Goal: Task Accomplishment & Management: Use online tool/utility

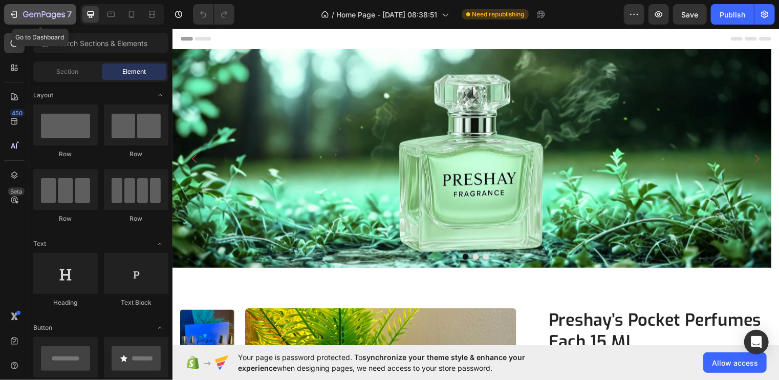
click at [6, 10] on button "7" at bounding box center [40, 14] width 72 height 20
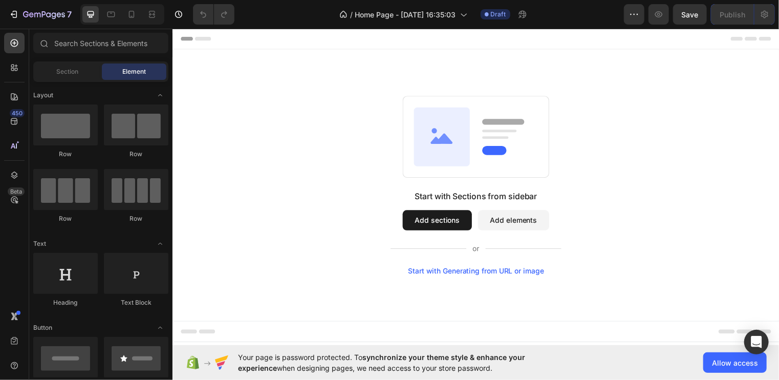
click at [442, 222] on button "Add sections" at bounding box center [440, 222] width 70 height 20
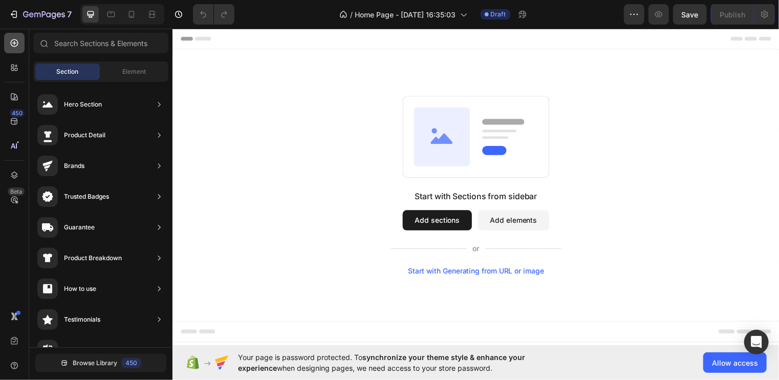
click at [14, 46] on icon at bounding box center [14, 43] width 10 height 10
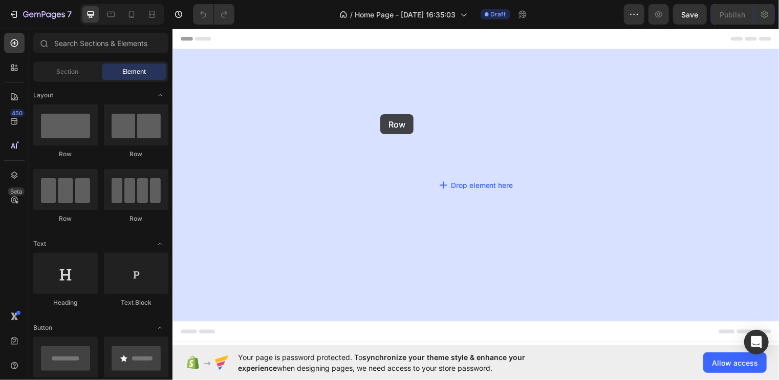
drag, startPoint x: 239, startPoint y: 168, endPoint x: 383, endPoint y: 115, distance: 153.0
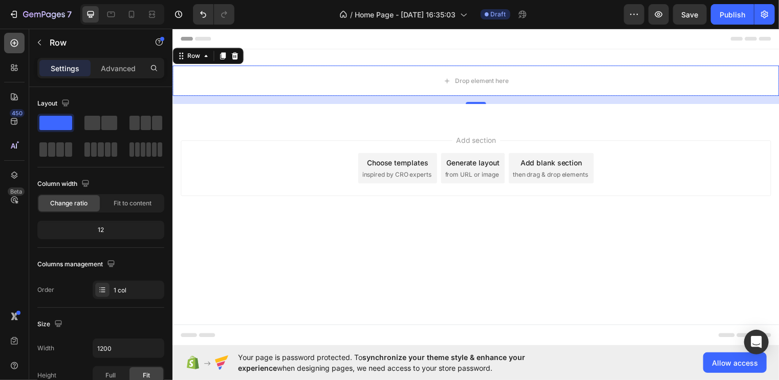
click at [18, 43] on icon at bounding box center [14, 43] width 10 height 10
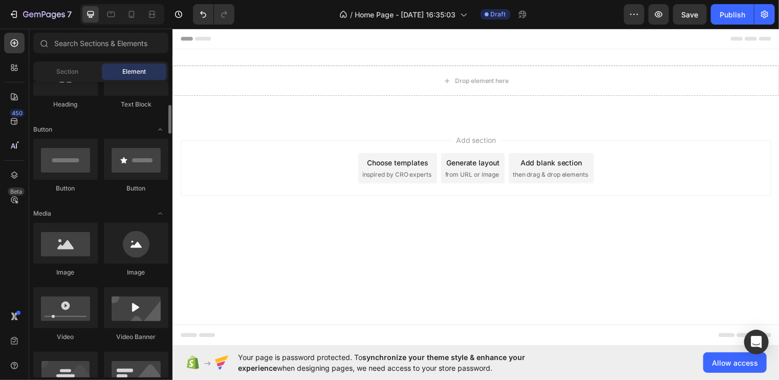
scroll to position [204, 0]
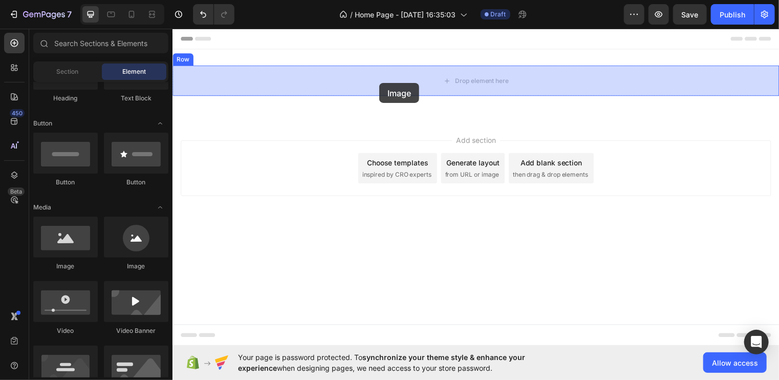
drag, startPoint x: 242, startPoint y: 265, endPoint x: 381, endPoint y: 81, distance: 231.4
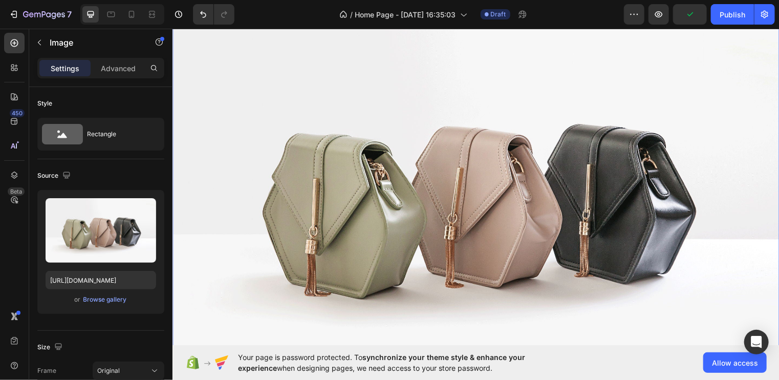
scroll to position [98, 0]
click at [105, 298] on div "Browse gallery" at bounding box center [105, 299] width 44 height 9
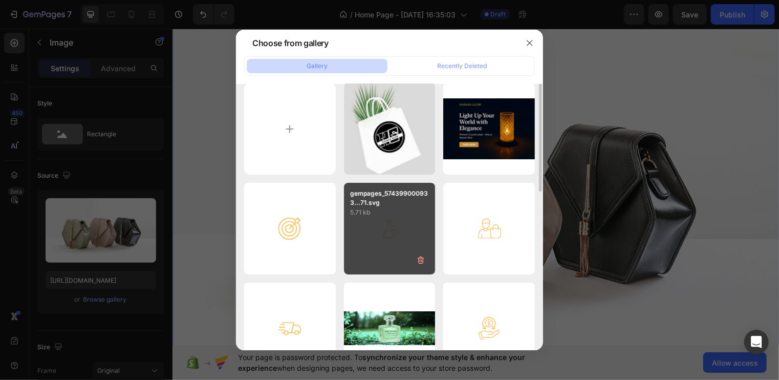
scroll to position [0, 0]
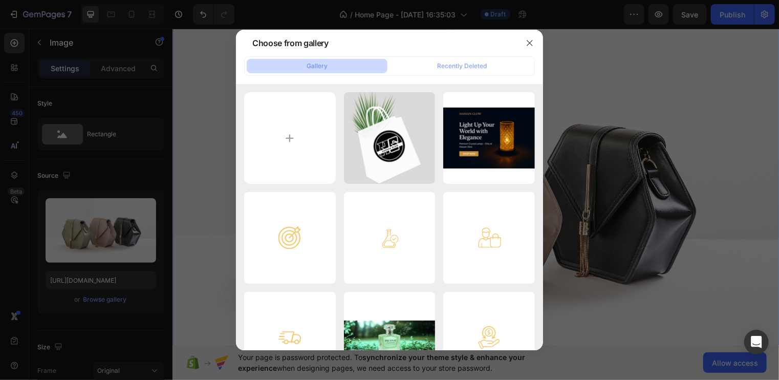
click at [209, 104] on div at bounding box center [389, 190] width 779 height 380
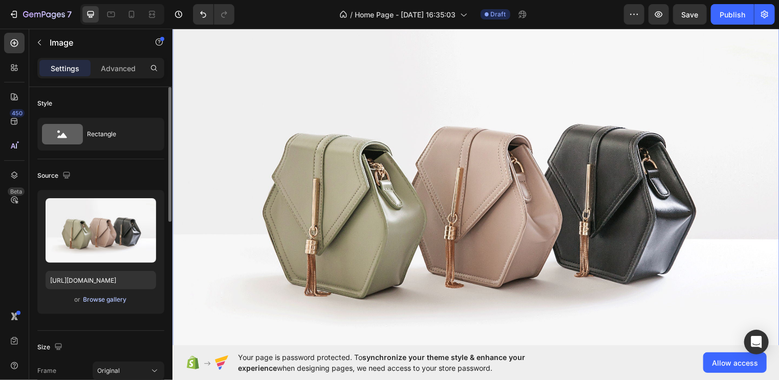
click at [104, 301] on div "Browse gallery" at bounding box center [105, 299] width 44 height 9
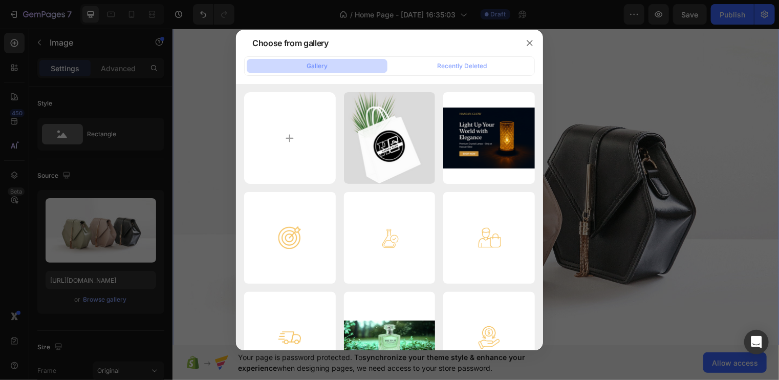
click at [313, 68] on div "Gallery" at bounding box center [317, 65] width 21 height 9
click at [307, 115] on input "file" at bounding box center [290, 138] width 92 height 92
type input "C:\fakepath\only for hassan glow.mp4"
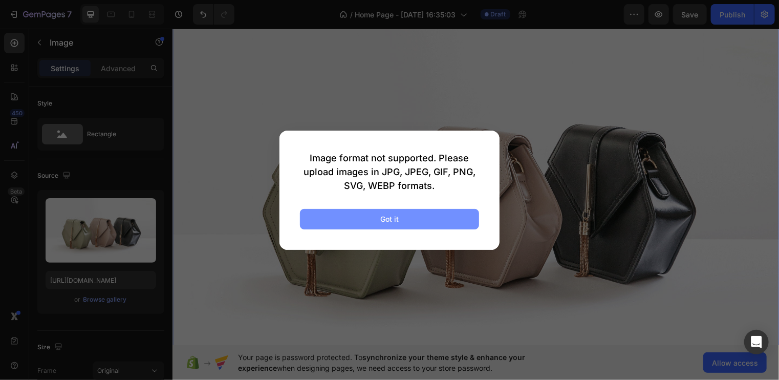
click at [397, 220] on div "Got it" at bounding box center [389, 219] width 18 height 11
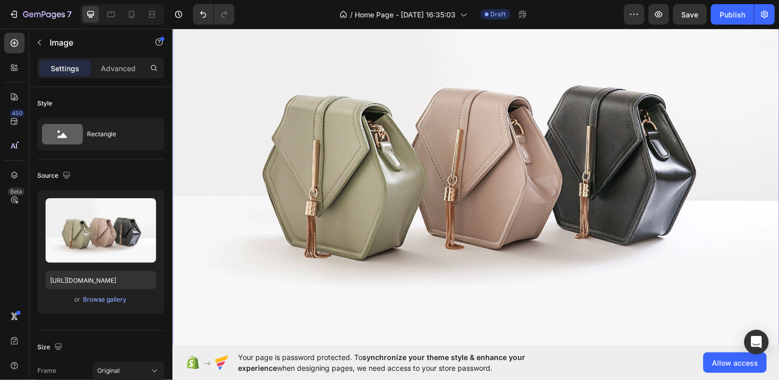
scroll to position [137, 0]
click at [43, 44] on icon "button" at bounding box center [39, 42] width 8 height 8
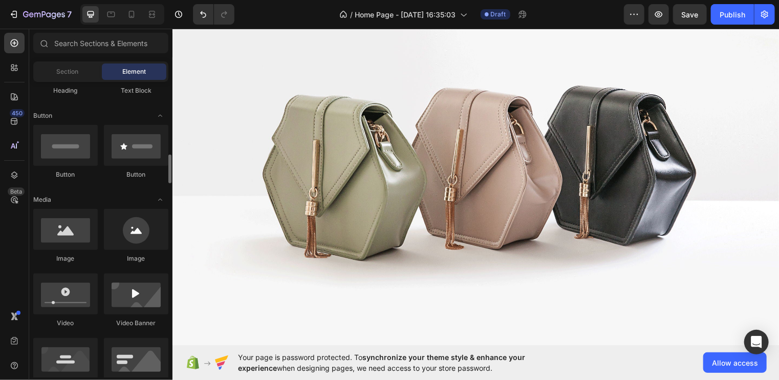
scroll to position [263, 0]
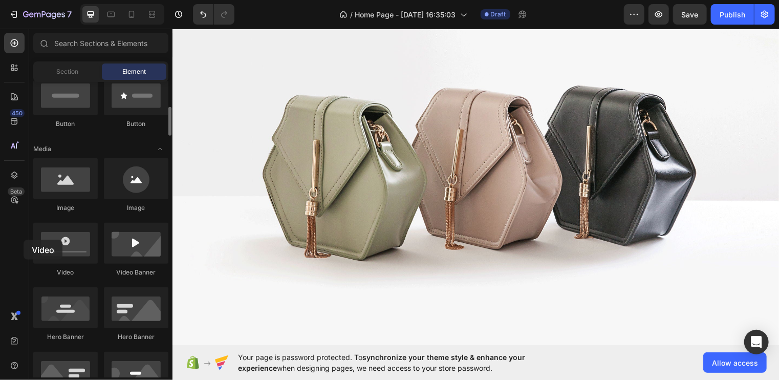
drag, startPoint x: 66, startPoint y: 256, endPoint x: 30, endPoint y: 240, distance: 38.7
click at [205, 11] on icon "Undo/Redo" at bounding box center [203, 14] width 10 height 10
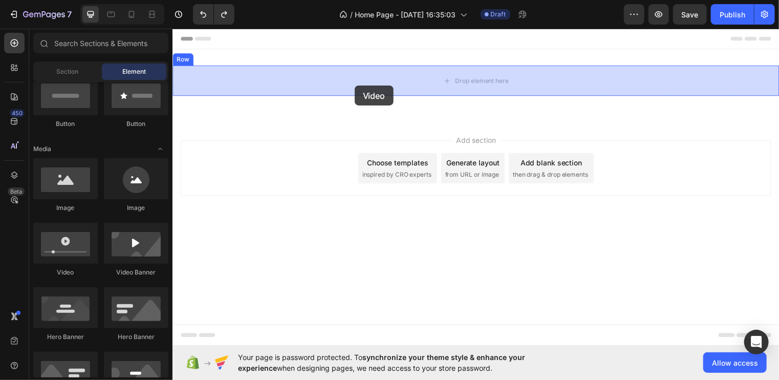
drag, startPoint x: 239, startPoint y: 268, endPoint x: 356, endPoint y: 86, distance: 216.3
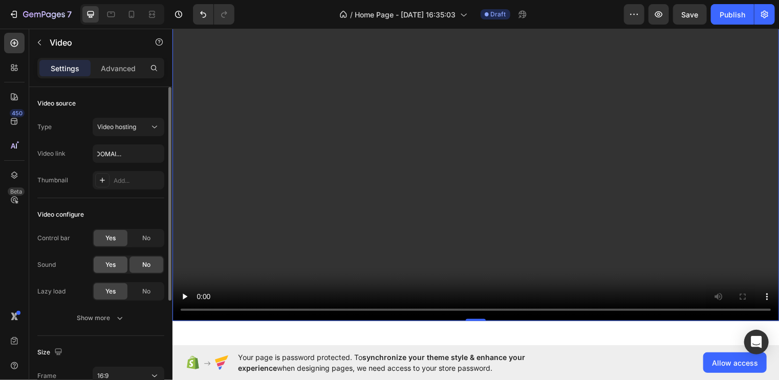
scroll to position [46, 0]
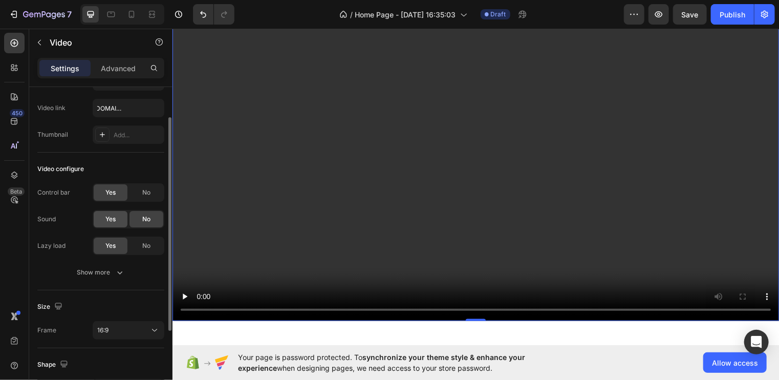
click at [118, 264] on button "Show more" at bounding box center [100, 272] width 127 height 18
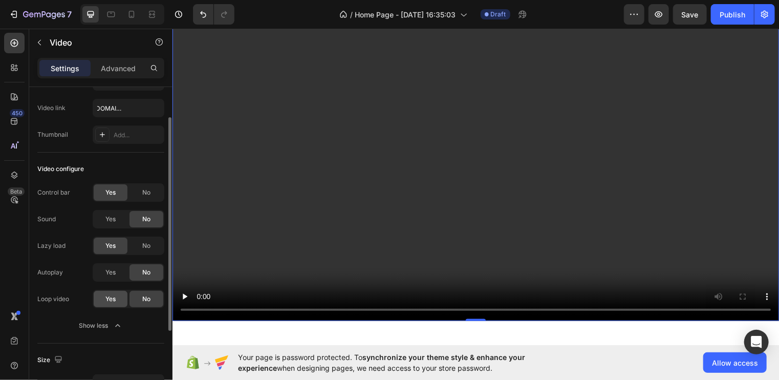
click at [113, 300] on span "Yes" at bounding box center [110, 298] width 10 height 9
click at [113, 271] on span "Yes" at bounding box center [110, 272] width 10 height 9
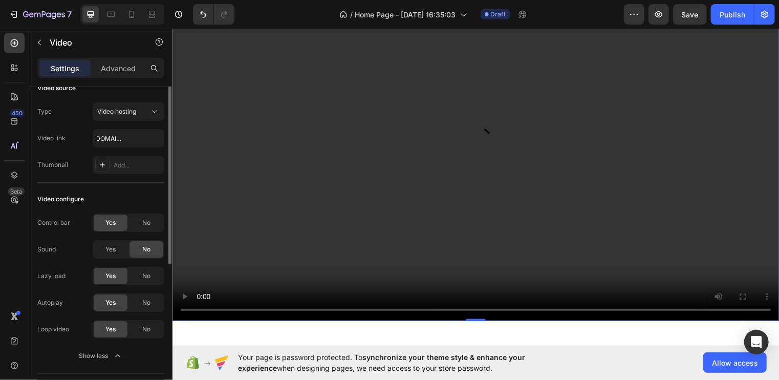
scroll to position [0, 0]
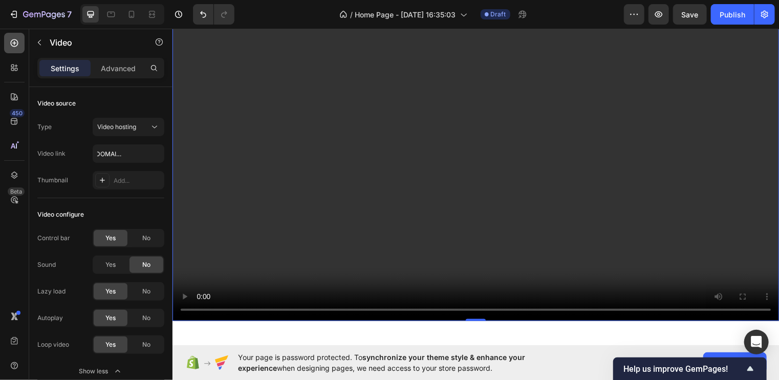
click at [16, 36] on div at bounding box center [14, 43] width 20 height 20
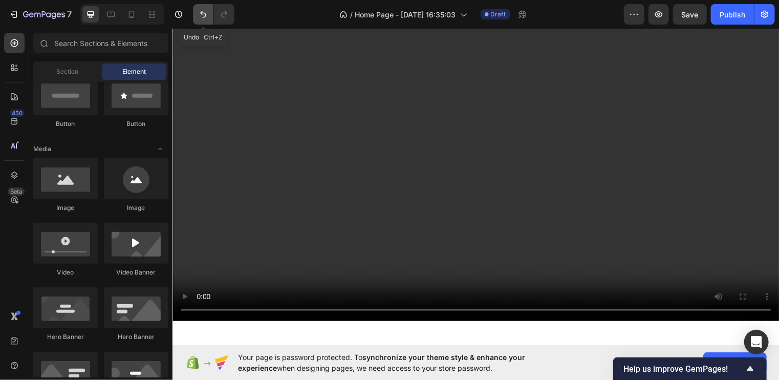
click at [206, 18] on icon "Undo/Redo" at bounding box center [203, 14] width 10 height 10
click at [205, 16] on icon "Undo/Redo" at bounding box center [203, 14] width 10 height 10
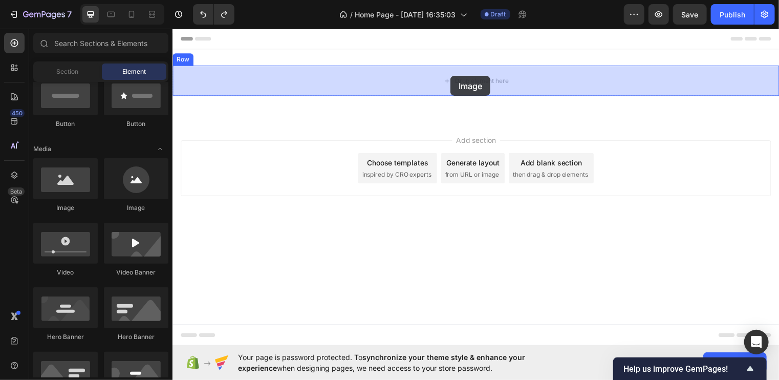
drag, startPoint x: 252, startPoint y: 203, endPoint x: 453, endPoint y: 76, distance: 237.7
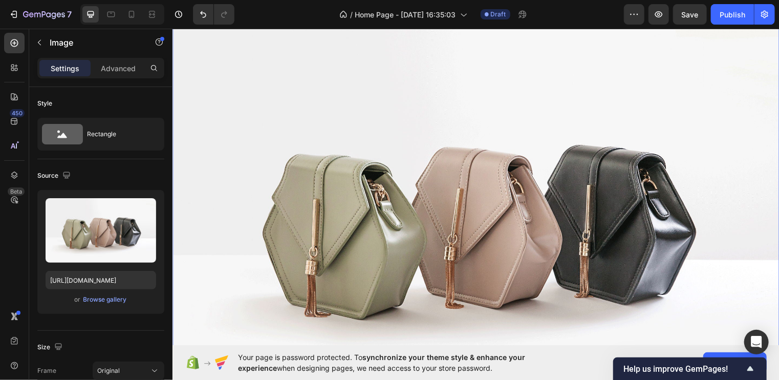
scroll to position [86, 0]
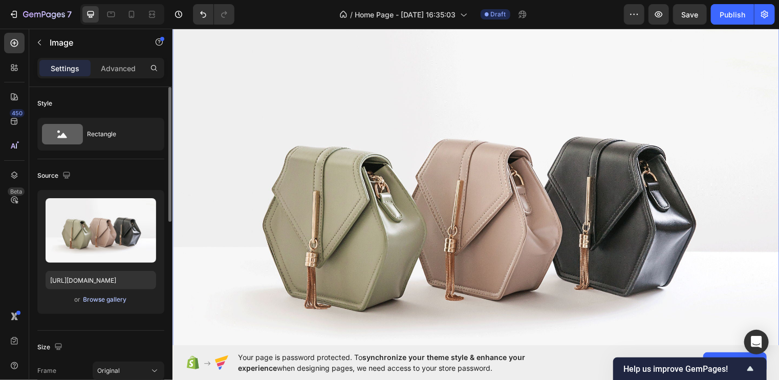
click at [115, 298] on div "Browse gallery" at bounding box center [105, 299] width 44 height 9
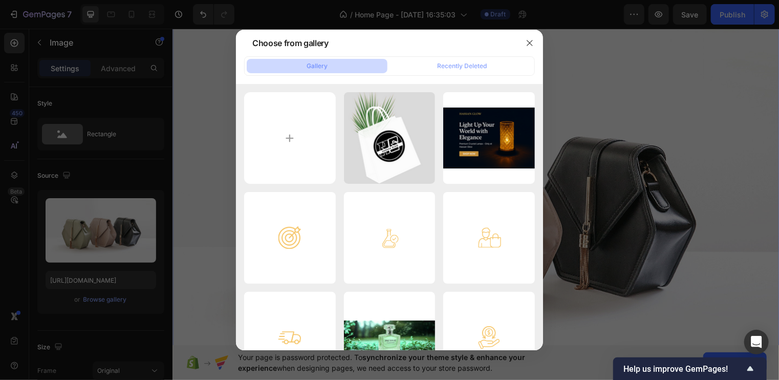
click at [335, 65] on button "Gallery" at bounding box center [317, 66] width 141 height 14
click at [317, 62] on div "Gallery" at bounding box center [317, 65] width 21 height 9
click at [293, 62] on button "Gallery" at bounding box center [317, 66] width 141 height 14
click at [283, 126] on input "file" at bounding box center [290, 138] width 92 height 92
click at [322, 61] on button "Gallery" at bounding box center [317, 66] width 141 height 14
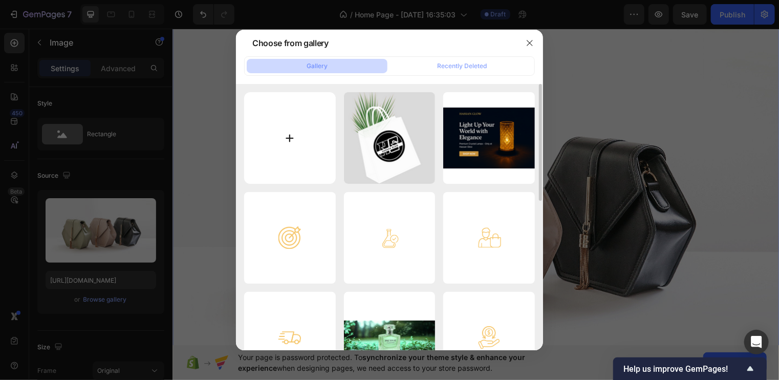
click at [288, 137] on input "file" at bounding box center [290, 138] width 92 height 92
click at [529, 43] on icon "button" at bounding box center [530, 43] width 6 height 6
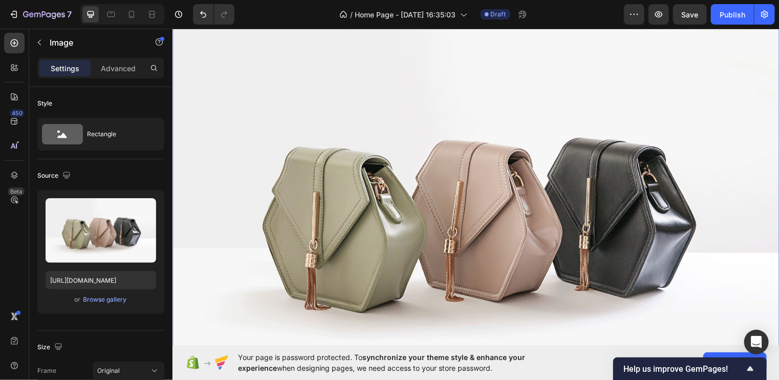
scroll to position [0, 0]
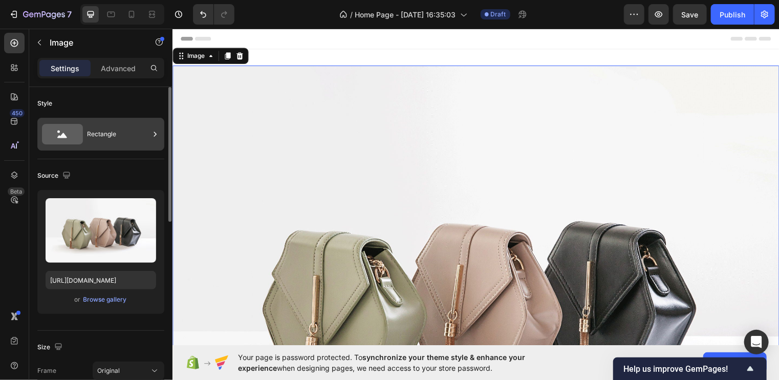
click at [146, 132] on div "Rectangle" at bounding box center [118, 134] width 62 height 24
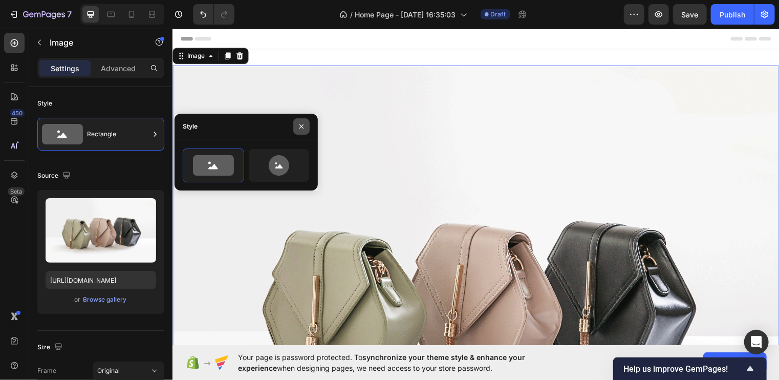
click at [295, 127] on button "button" at bounding box center [301, 126] width 16 height 16
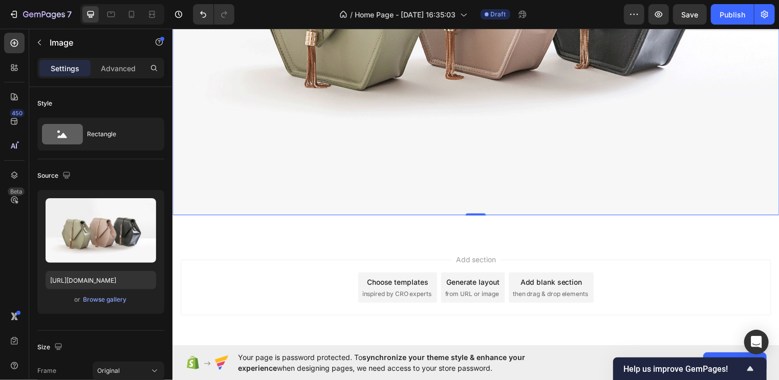
scroll to position [343, 0]
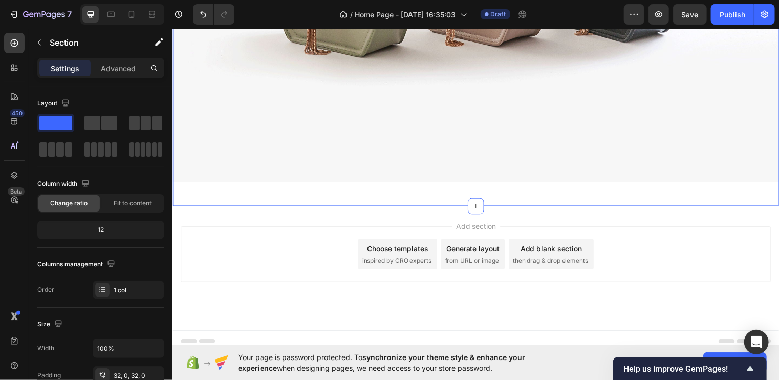
click at [131, 58] on div "Settings Advanced" at bounding box center [100, 68] width 127 height 20
click at [121, 68] on p "Advanced" at bounding box center [118, 68] width 35 height 11
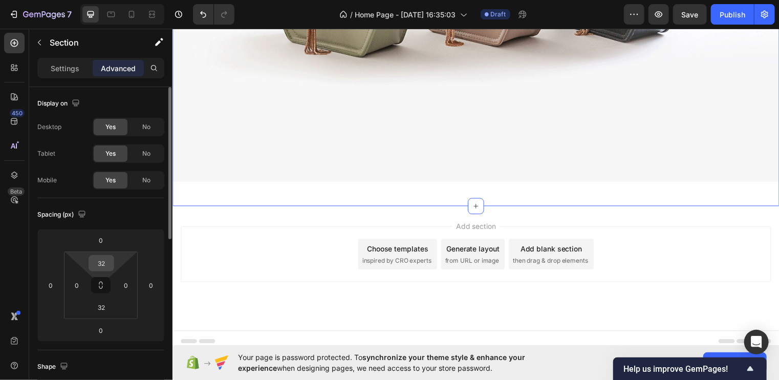
click at [112, 260] on div "32" at bounding box center [102, 263] width 26 height 16
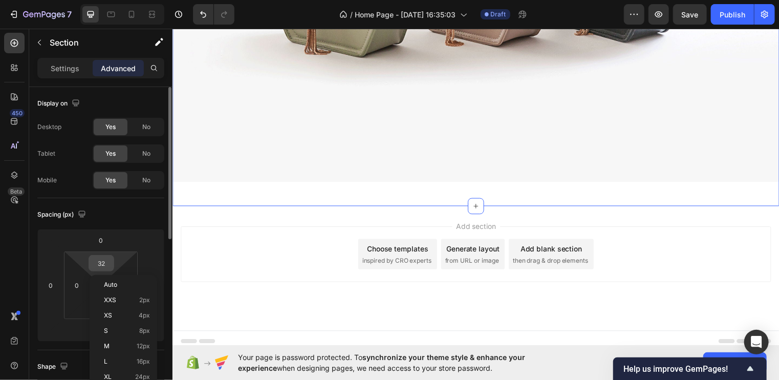
click at [112, 260] on div "32" at bounding box center [102, 263] width 26 height 16
click at [102, 260] on input "32" at bounding box center [101, 263] width 20 height 15
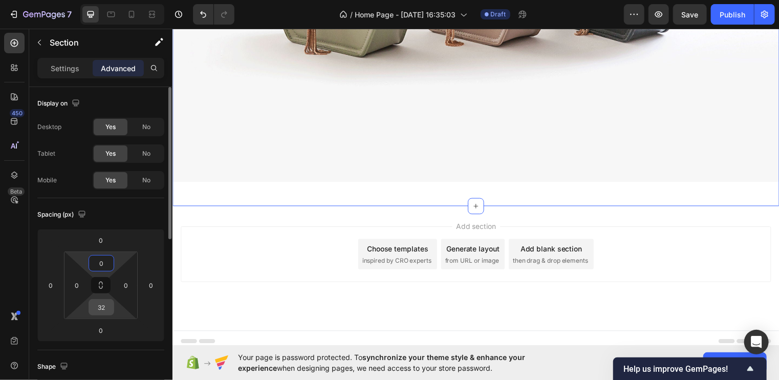
type input "0"
click at [100, 306] on input "32" at bounding box center [101, 307] width 20 height 15
type input "0"
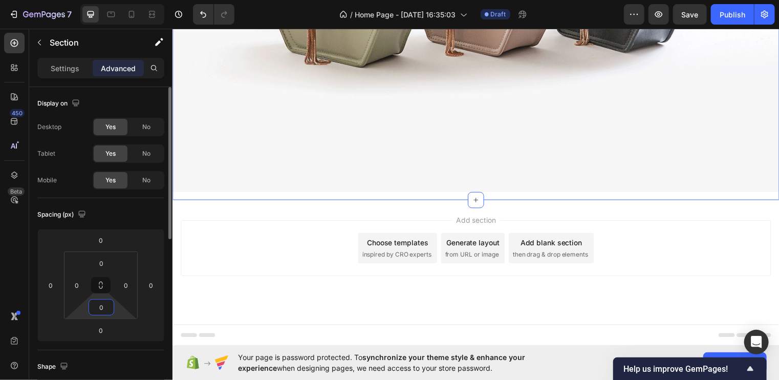
scroll to position [310, 0]
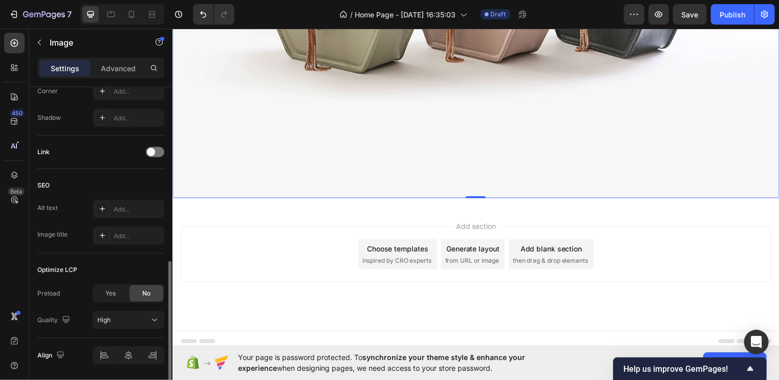
scroll to position [450, 0]
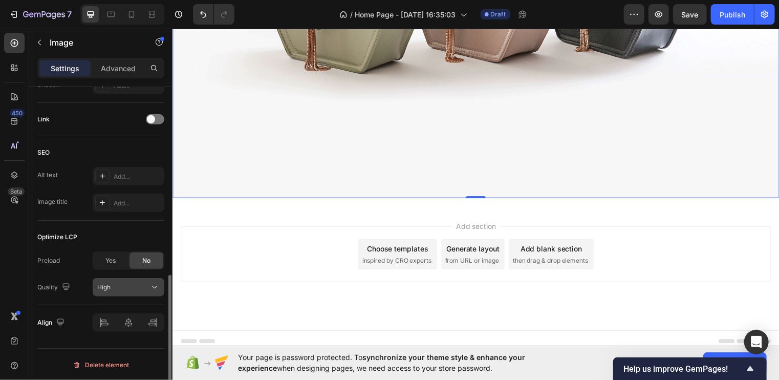
click at [152, 282] on icon at bounding box center [155, 287] width 10 height 10
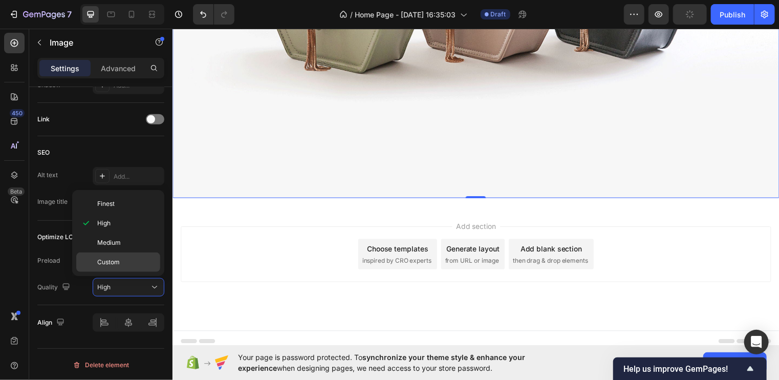
click at [117, 258] on span "Custom" at bounding box center [108, 262] width 23 height 9
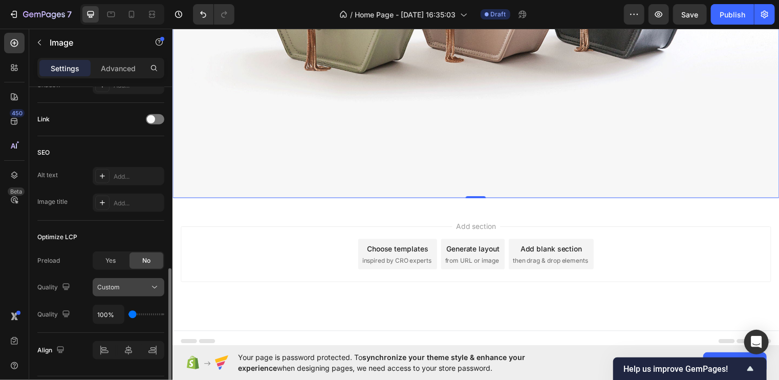
click at [152, 286] on icon at bounding box center [154, 287] width 5 height 3
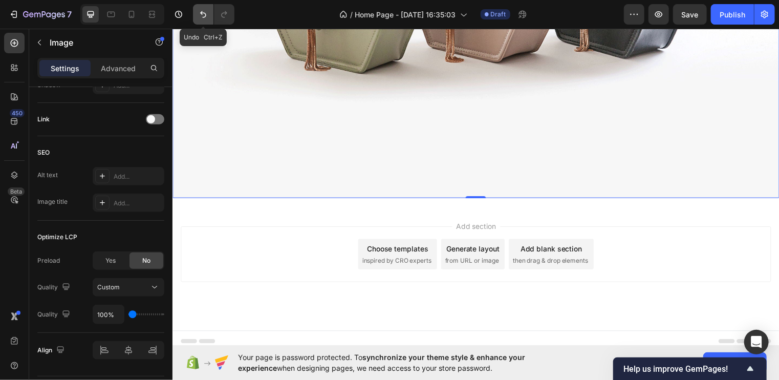
click at [203, 11] on icon "Undo/Redo" at bounding box center [203, 14] width 10 height 10
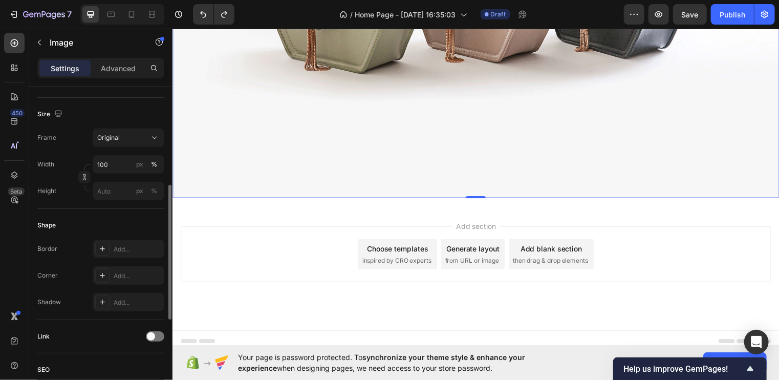
scroll to position [231, 0]
click at [156, 138] on icon at bounding box center [155, 139] width 10 height 10
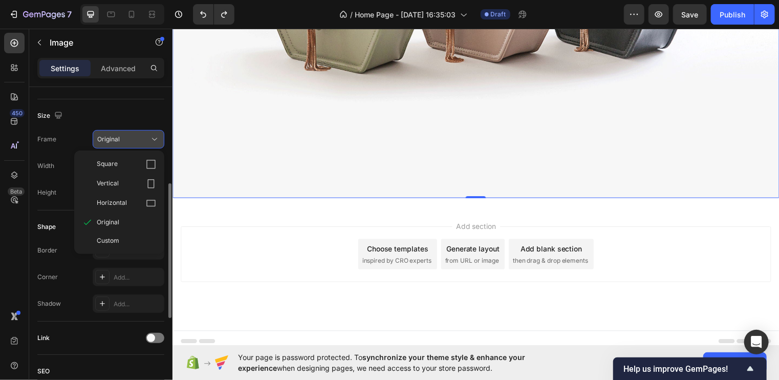
click at [156, 138] on icon at bounding box center [155, 139] width 10 height 10
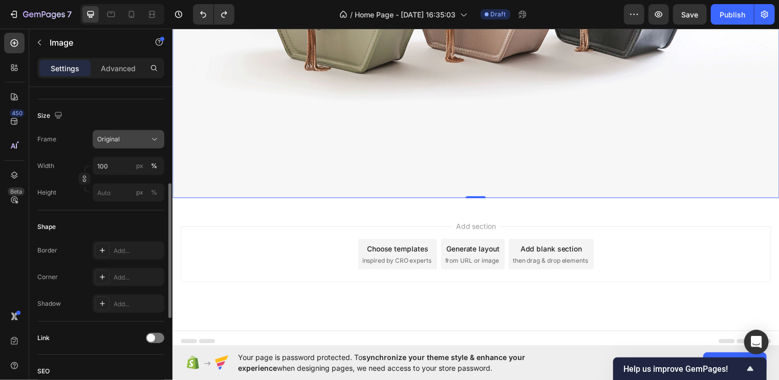
click at [150, 139] on icon at bounding box center [155, 139] width 10 height 10
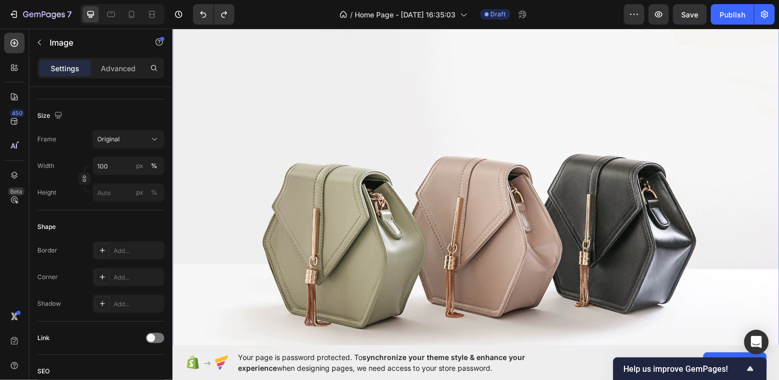
scroll to position [0, 0]
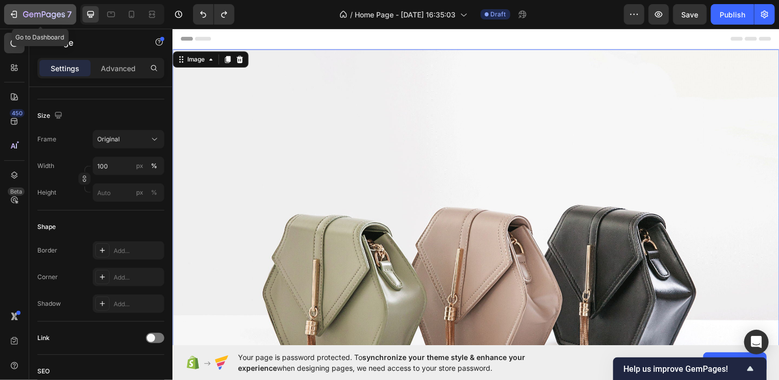
click at [12, 9] on icon "button" at bounding box center [14, 14] width 10 height 10
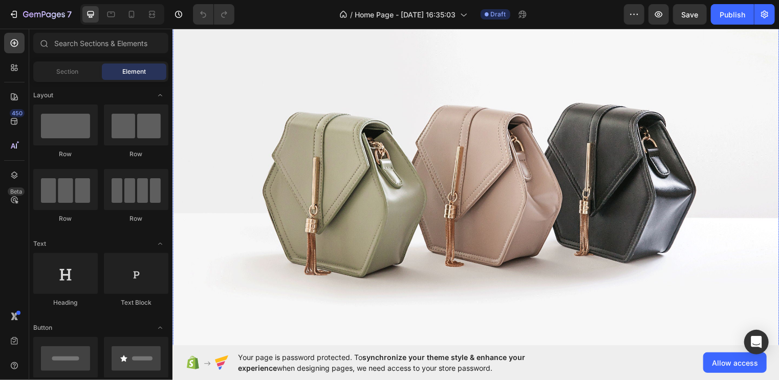
scroll to position [104, 0]
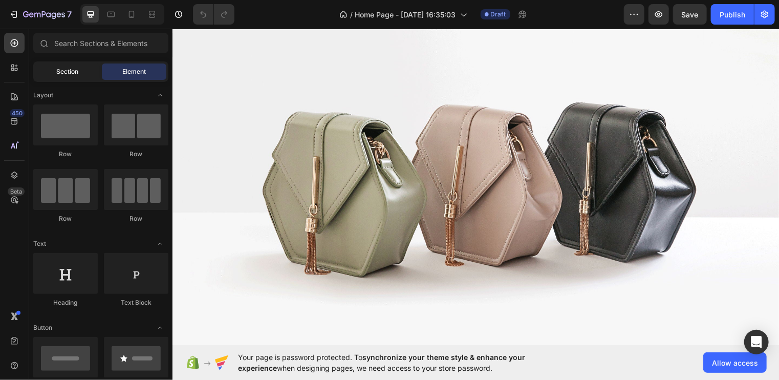
click at [87, 72] on div "Section" at bounding box center [67, 71] width 65 height 16
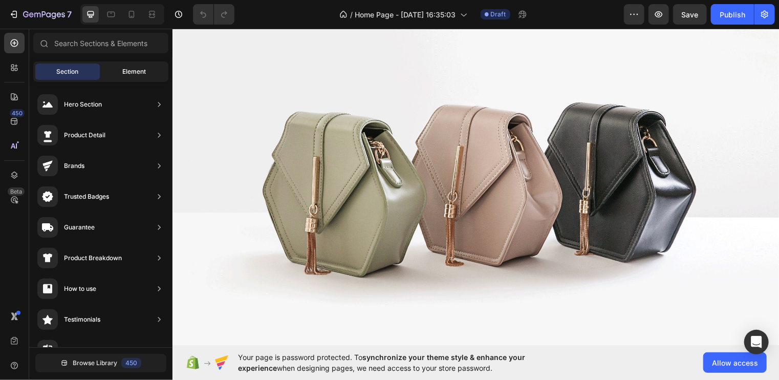
click at [122, 72] on span "Element" at bounding box center [134, 71] width 24 height 9
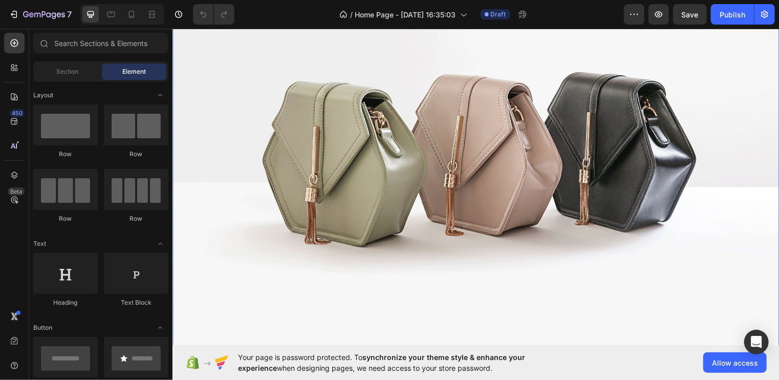
scroll to position [133, 0]
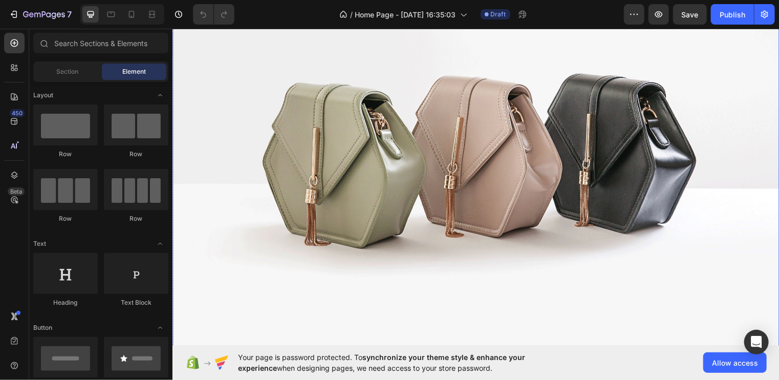
click at [235, 144] on img at bounding box center [479, 146] width 614 height 461
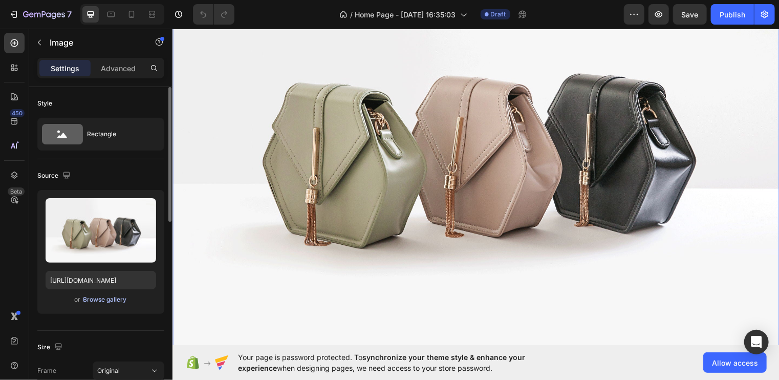
click at [99, 295] on div "Browse gallery" at bounding box center [105, 299] width 44 height 9
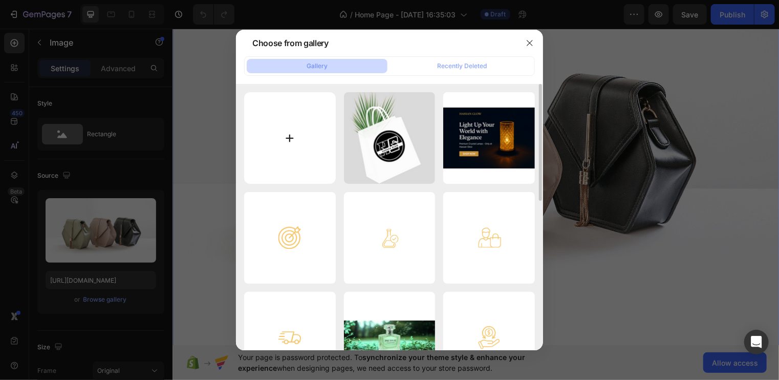
click at [250, 162] on input "file" at bounding box center [290, 138] width 92 height 92
click at [305, 132] on input "file" at bounding box center [290, 138] width 92 height 92
type input "C:\fakepath\png1.png"
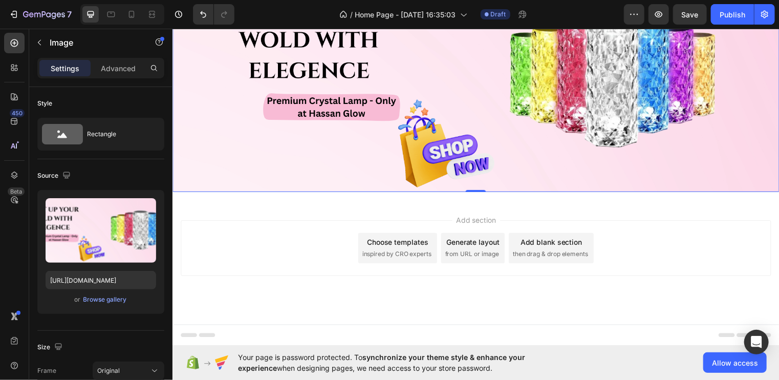
type input "[URL][DOMAIN_NAME]"
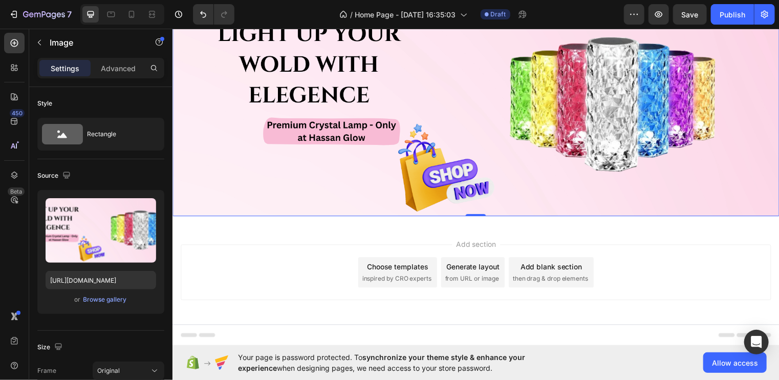
scroll to position [0, 0]
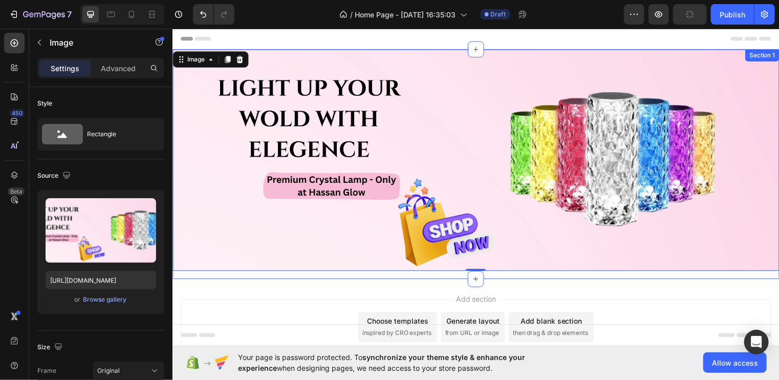
click at [436, 277] on div "Image 0 Row" at bounding box center [479, 165] width 614 height 232
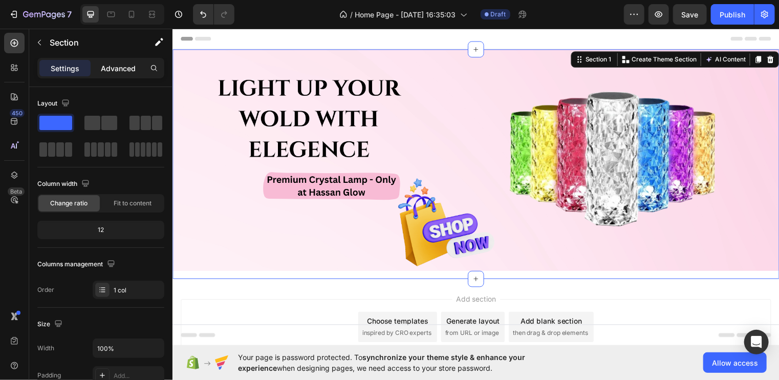
click at [135, 69] on p "Advanced" at bounding box center [118, 68] width 35 height 11
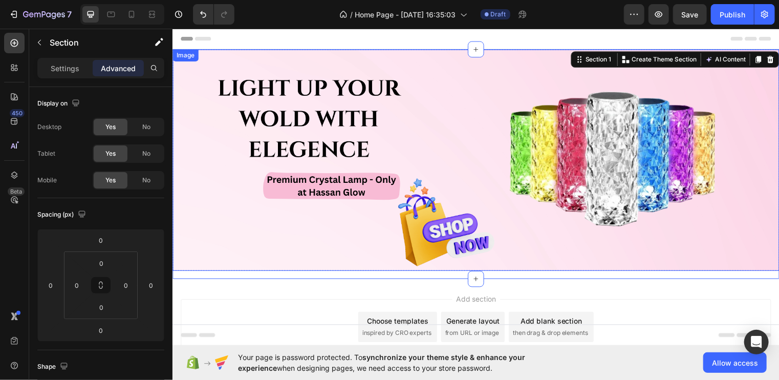
click at [239, 222] on img at bounding box center [479, 161] width 614 height 224
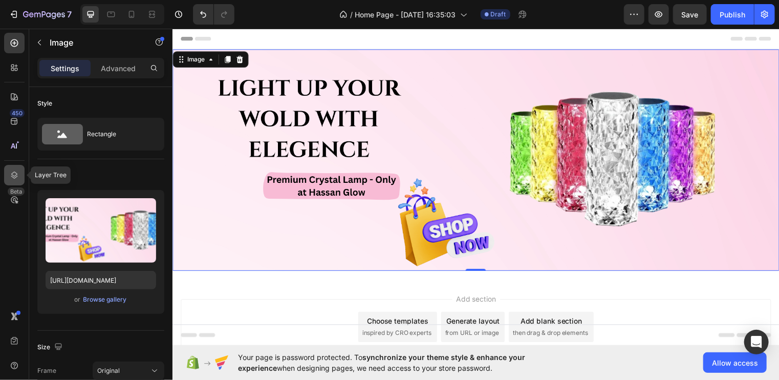
click at [14, 175] on icon at bounding box center [14, 175] width 10 height 10
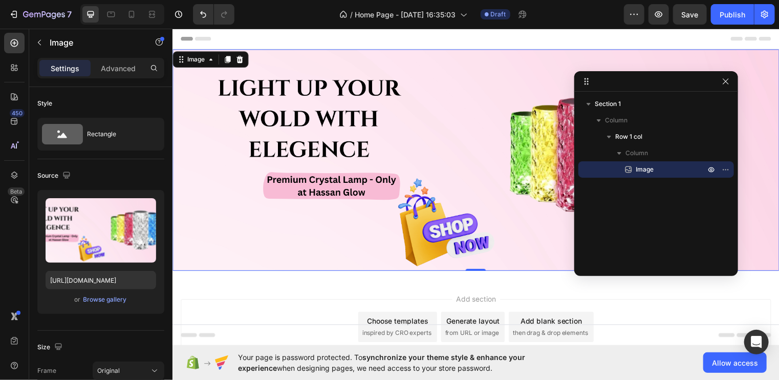
click at [301, 184] on img at bounding box center [479, 161] width 614 height 224
click at [129, 63] on p "Advanced" at bounding box center [118, 68] width 35 height 11
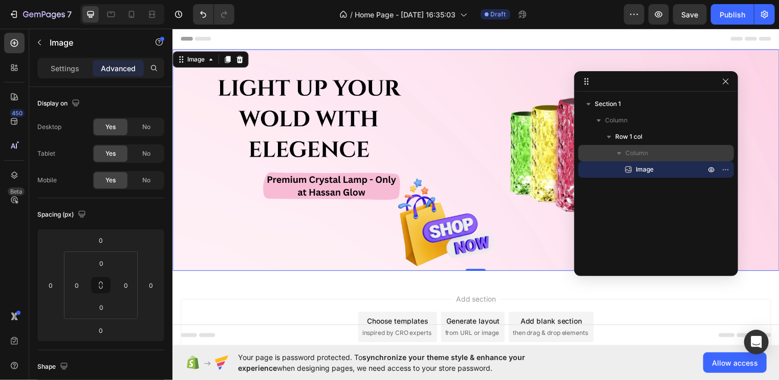
click at [656, 154] on p "Column" at bounding box center [667, 153] width 82 height 10
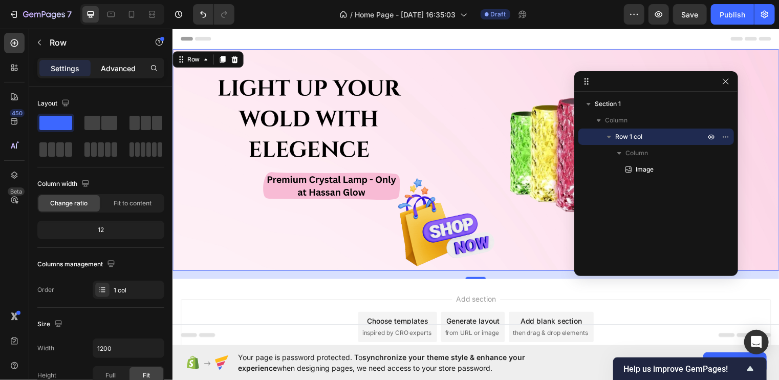
click at [130, 65] on p "Advanced" at bounding box center [118, 68] width 35 height 11
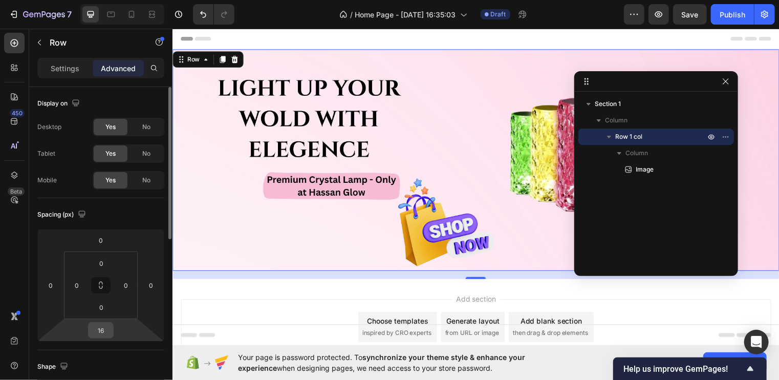
click at [107, 330] on input "16" at bounding box center [101, 330] width 20 height 15
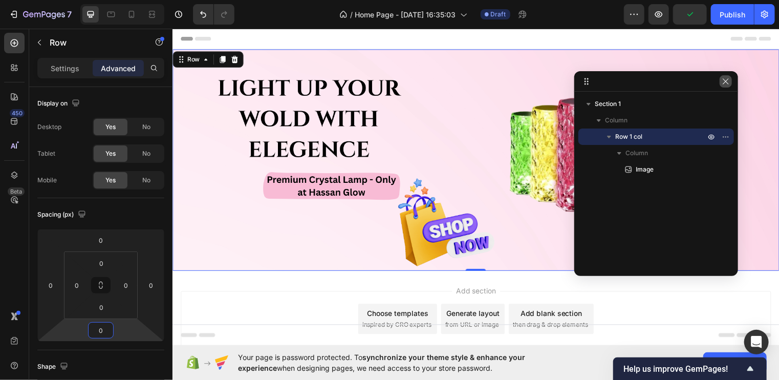
type input "0"
click at [726, 78] on icon "button" at bounding box center [726, 81] width 8 height 8
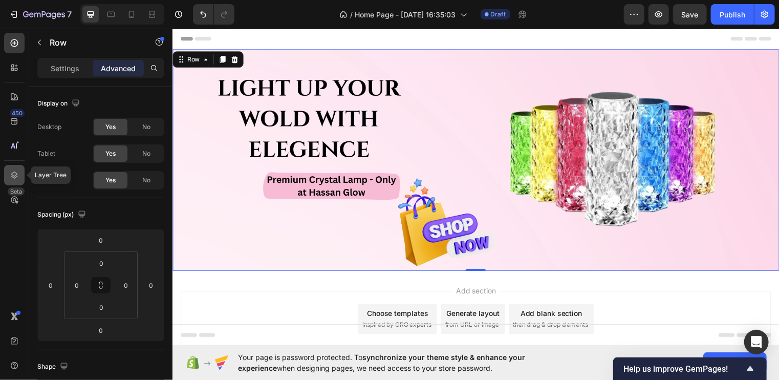
click at [15, 171] on icon at bounding box center [14, 175] width 10 height 10
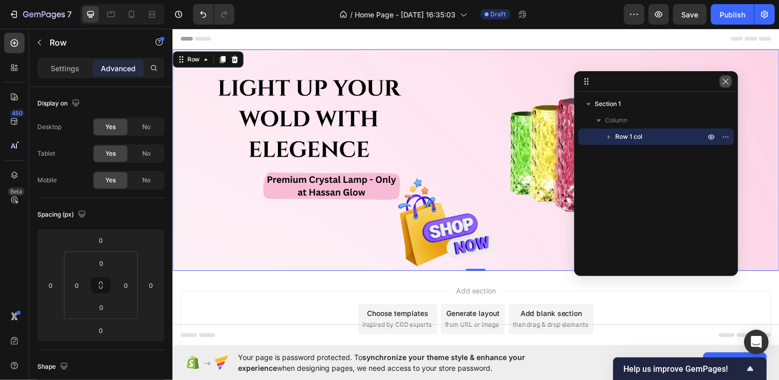
click at [725, 78] on icon "button" at bounding box center [726, 81] width 8 height 8
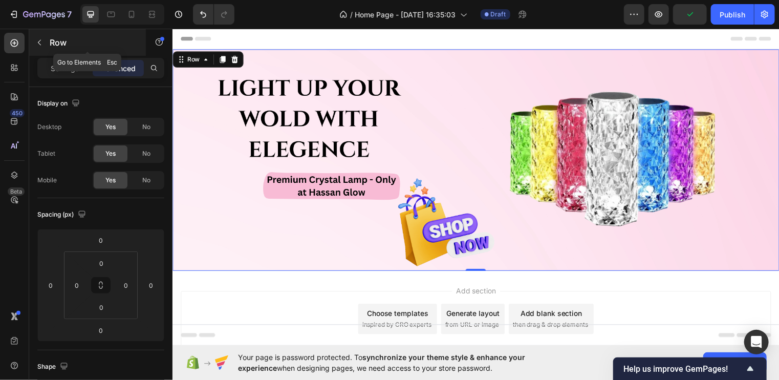
click at [37, 44] on icon "button" at bounding box center [39, 42] width 8 height 8
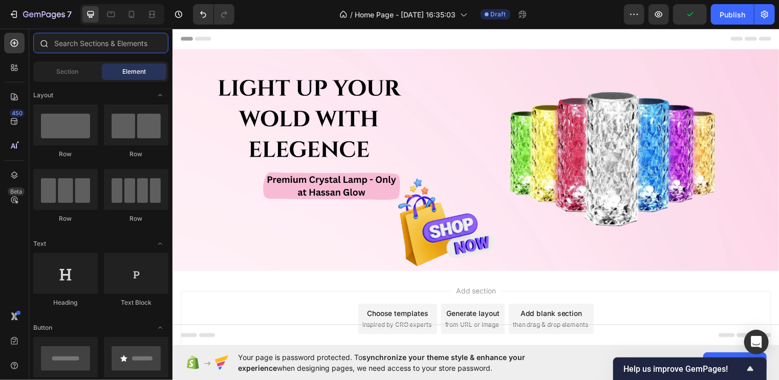
click at [99, 37] on input "text" at bounding box center [100, 43] width 135 height 20
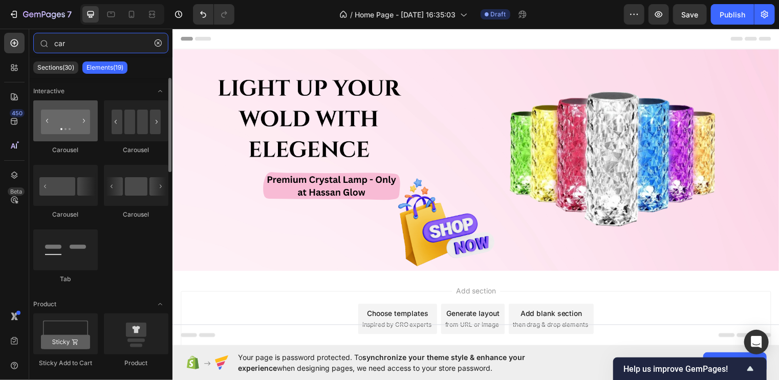
type input "car"
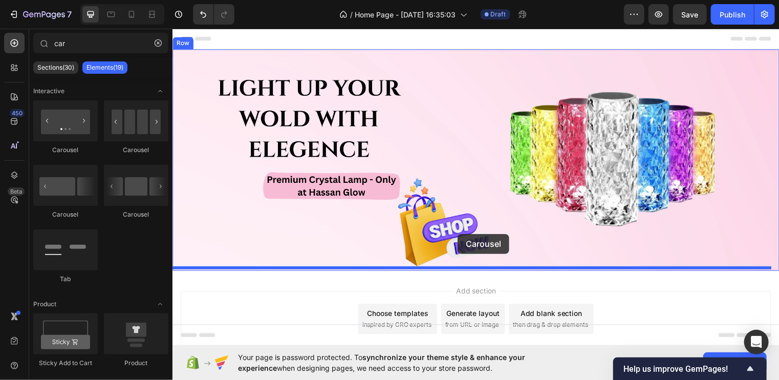
drag, startPoint x: 243, startPoint y: 155, endPoint x: 461, endPoint y: 236, distance: 232.7
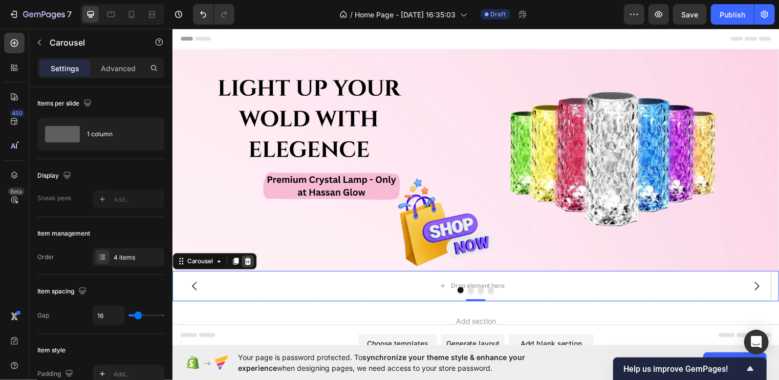
click at [249, 261] on icon at bounding box center [248, 264] width 8 height 8
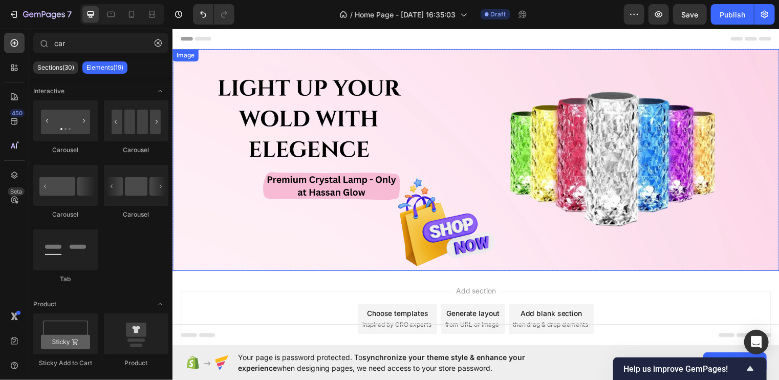
click at [438, 178] on img at bounding box center [479, 161] width 614 height 224
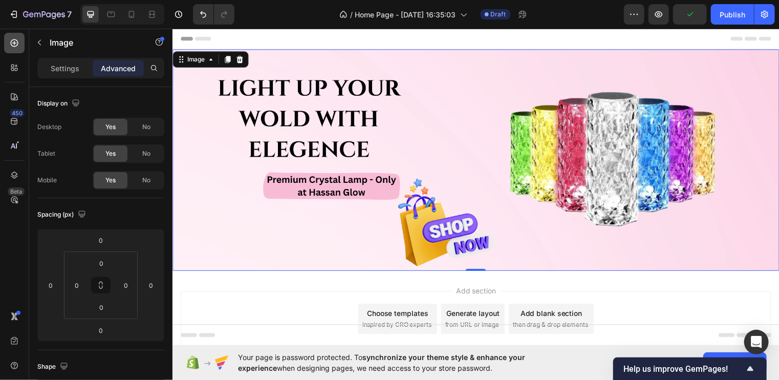
click at [13, 44] on icon at bounding box center [14, 43] width 10 height 10
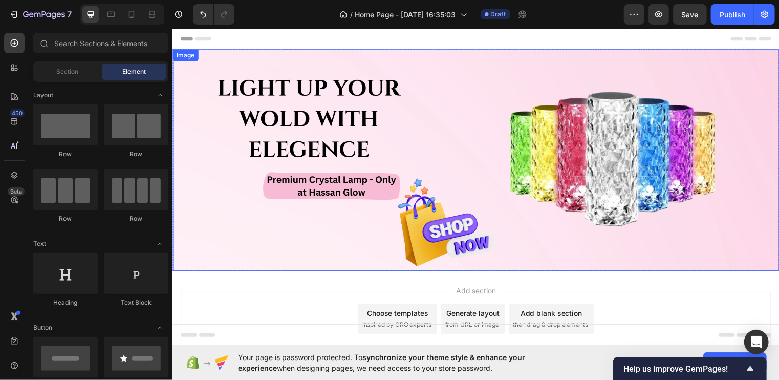
click at [304, 102] on img at bounding box center [479, 161] width 614 height 224
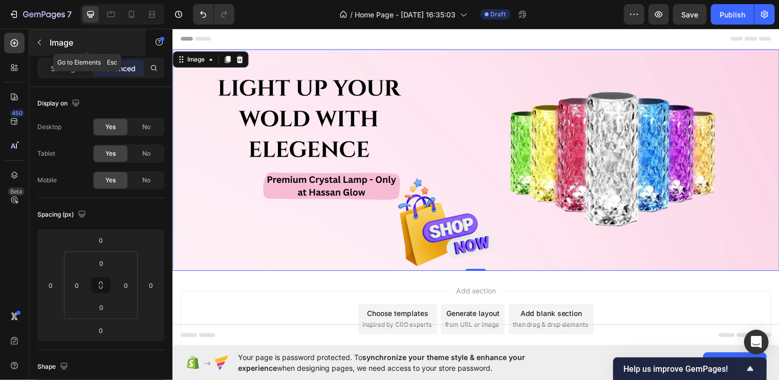
click at [39, 40] on icon "button" at bounding box center [39, 42] width 8 height 8
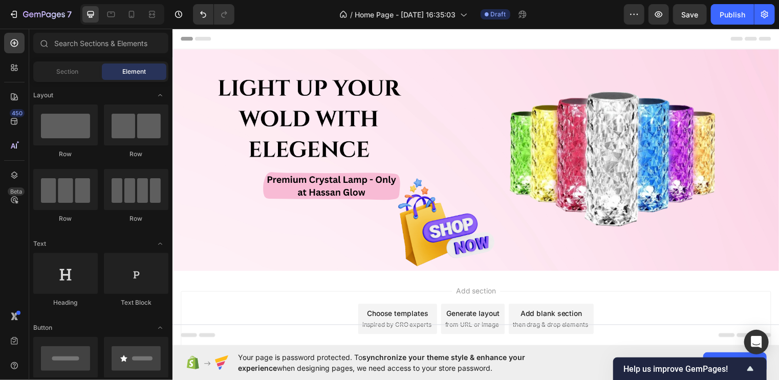
click at [39, 40] on icon at bounding box center [43, 43] width 8 height 8
click at [84, 44] on input "text" at bounding box center [100, 43] width 135 height 20
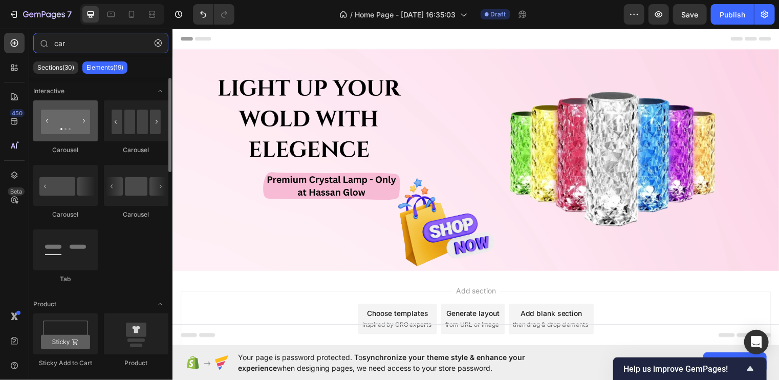
type input "car"
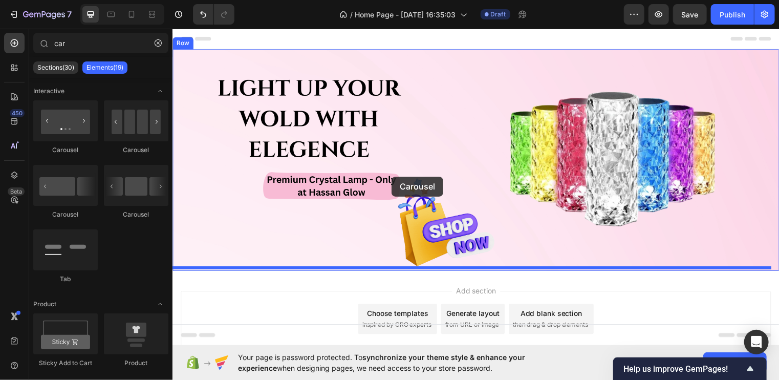
drag, startPoint x: 244, startPoint y: 141, endPoint x: 394, endPoint y: 173, distance: 154.0
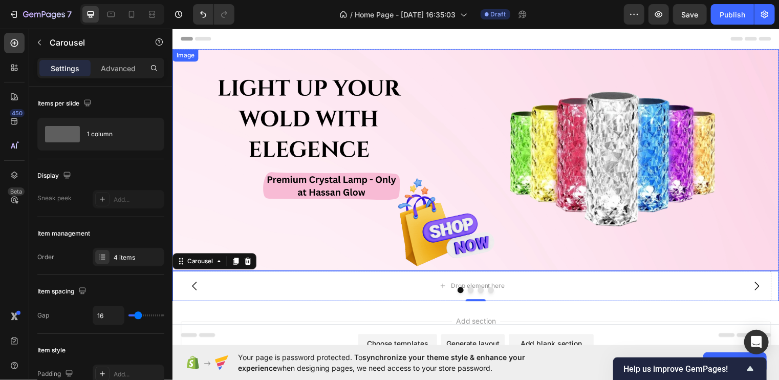
click at [493, 229] on img at bounding box center [479, 161] width 614 height 224
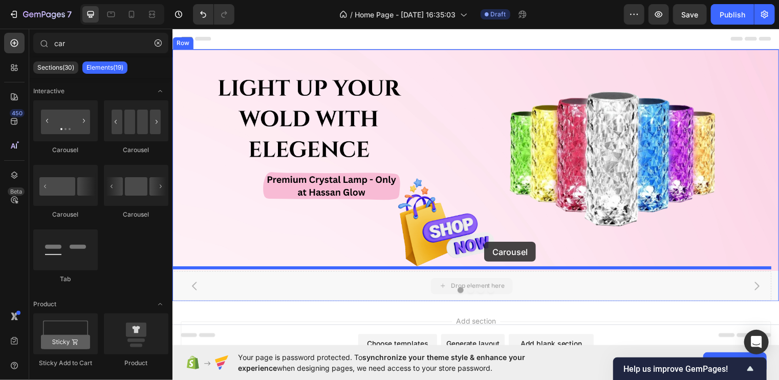
drag, startPoint x: 484, startPoint y: 282, endPoint x: 488, endPoint y: 244, distance: 37.6
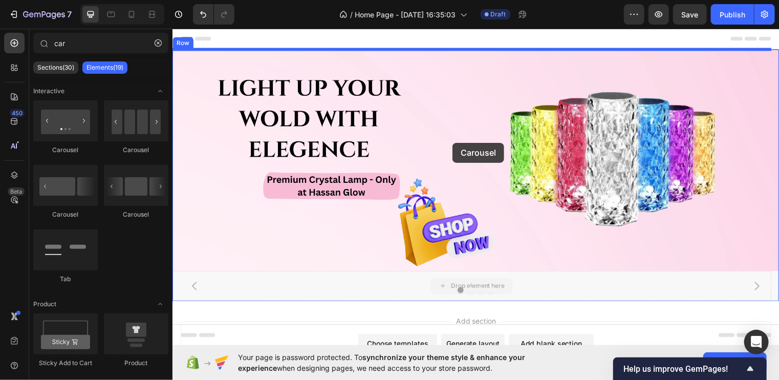
drag, startPoint x: 471, startPoint y: 285, endPoint x: 456, endPoint y: 144, distance: 142.1
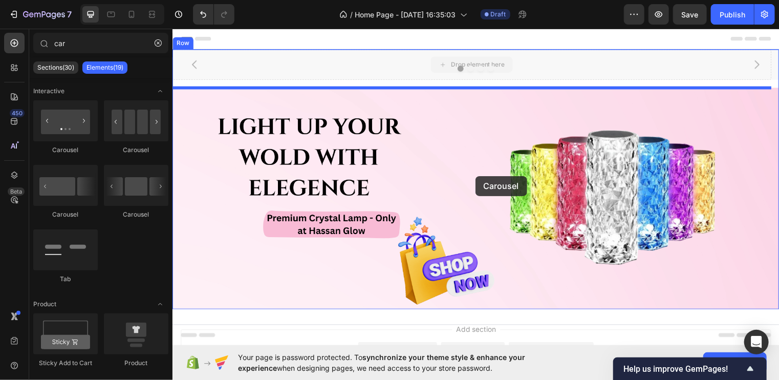
drag, startPoint x: 484, startPoint y: 56, endPoint x: 479, endPoint y: 182, distance: 126.6
click at [479, 182] on div "Header Carousel Drop element here Drop element here Drop element here Drop elem…" at bounding box center [479, 233] width 614 height 410
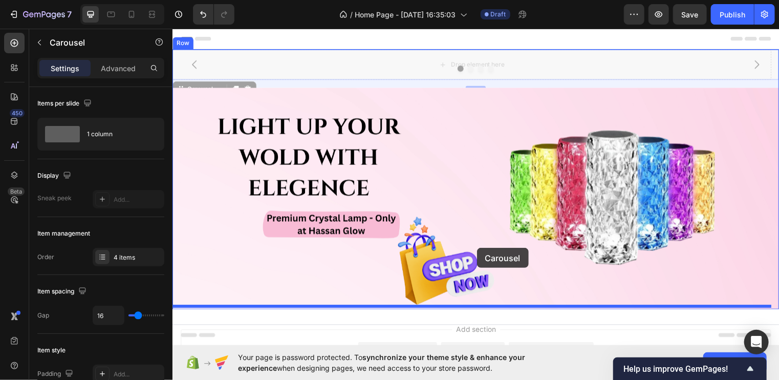
drag, startPoint x: 470, startPoint y: 67, endPoint x: 483, endPoint y: 281, distance: 215.0
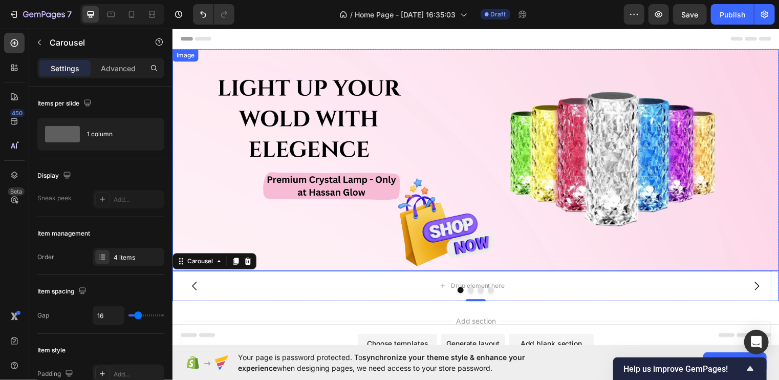
click at [271, 236] on img at bounding box center [479, 161] width 614 height 224
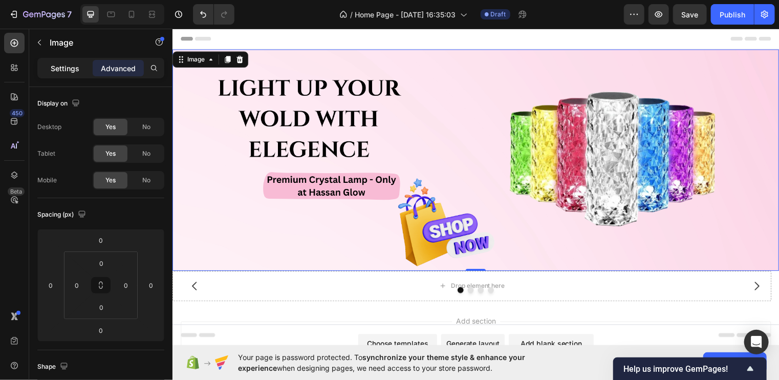
click at [78, 70] on p "Settings" at bounding box center [65, 68] width 29 height 11
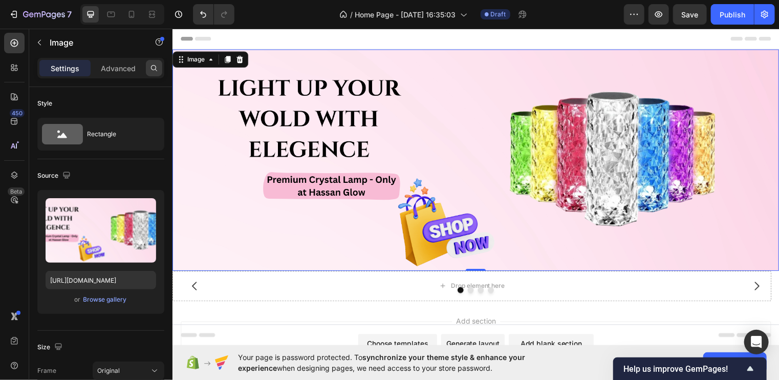
click at [157, 70] on icon at bounding box center [154, 68] width 8 height 8
click at [102, 66] on input "text" at bounding box center [100, 68] width 127 height 20
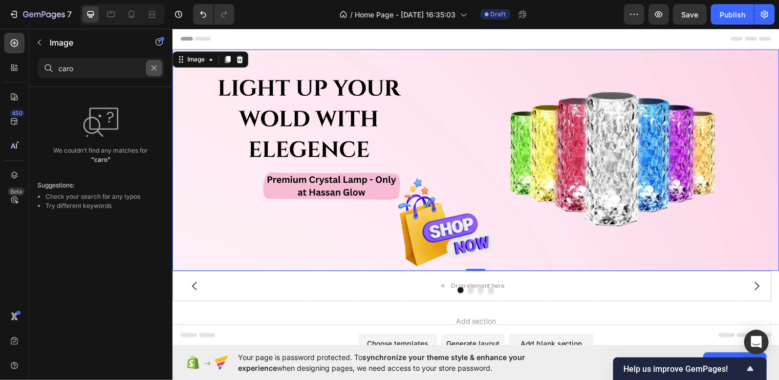
type input "caro"
click at [162, 71] on button "button" at bounding box center [154, 68] width 16 height 16
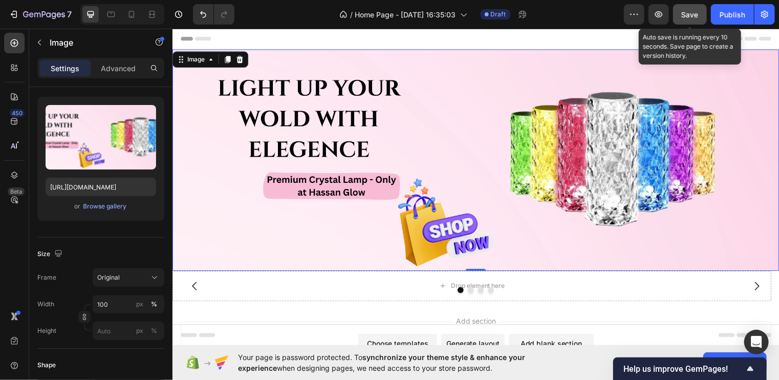
click at [685, 12] on span "Save" at bounding box center [690, 14] width 17 height 9
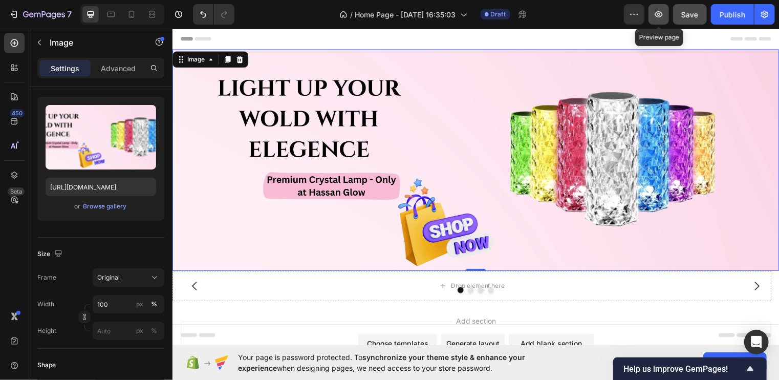
click at [661, 7] on button "button" at bounding box center [659, 14] width 20 height 20
click at [427, 290] on div at bounding box center [479, 293] width 614 height 6
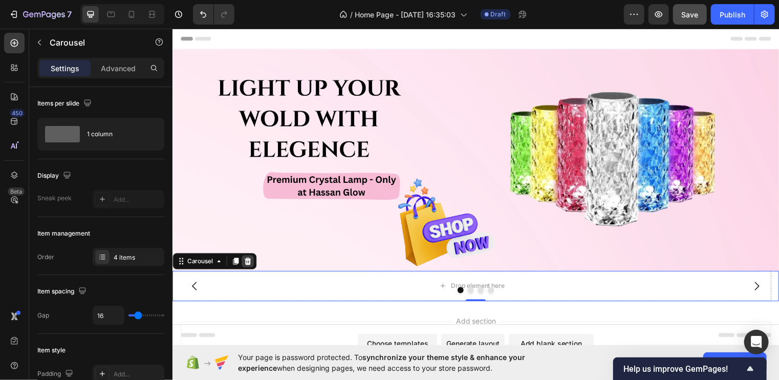
click at [249, 260] on icon at bounding box center [248, 264] width 8 height 8
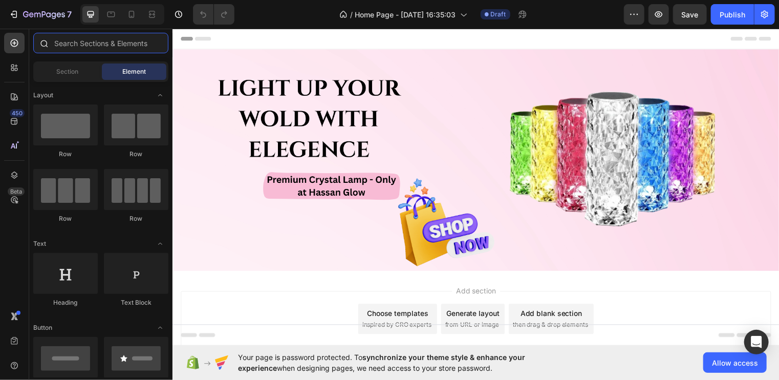
click at [94, 46] on input "text" at bounding box center [100, 43] width 135 height 20
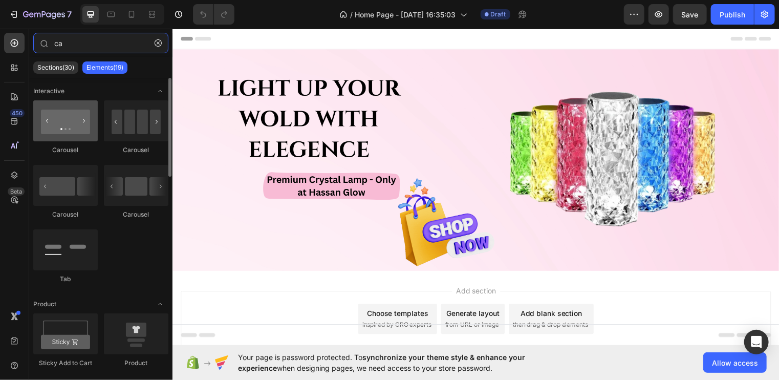
type input "ca"
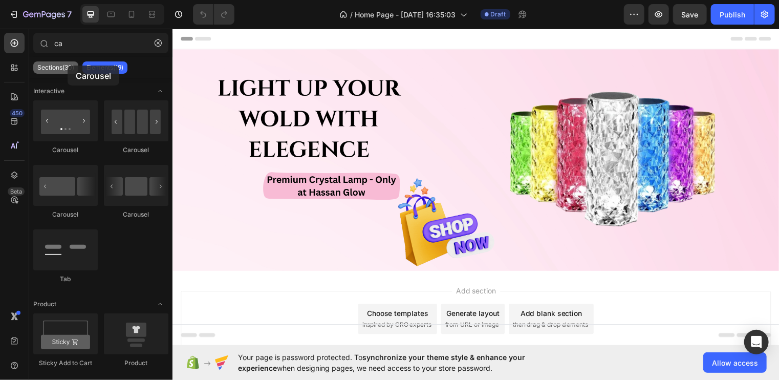
drag, startPoint x: 72, startPoint y: 119, endPoint x: 63, endPoint y: 66, distance: 54.4
click at [63, 66] on div "ca Sections(30) Elements(19) Interactive Carousel Carousel Carousel Carousel Ta…" at bounding box center [100, 203] width 143 height 341
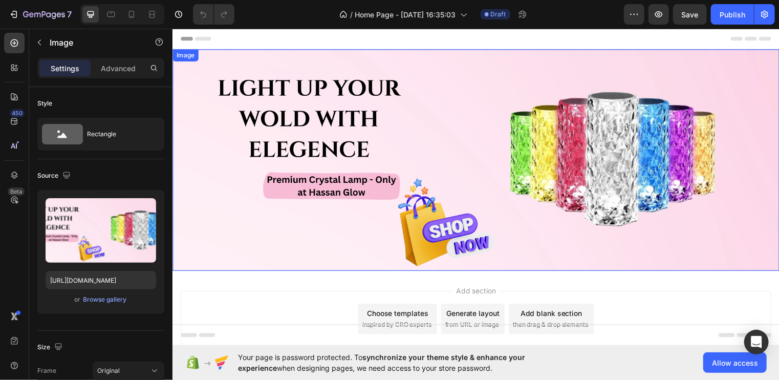
click at [310, 135] on img at bounding box center [479, 161] width 614 height 224
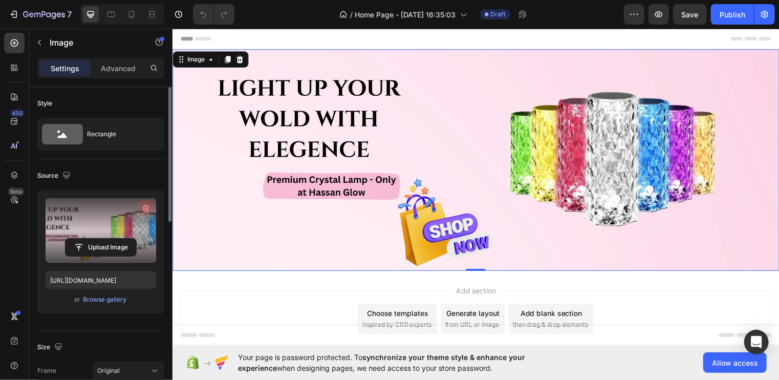
click at [145, 207] on icon "button" at bounding box center [146, 208] width 10 height 10
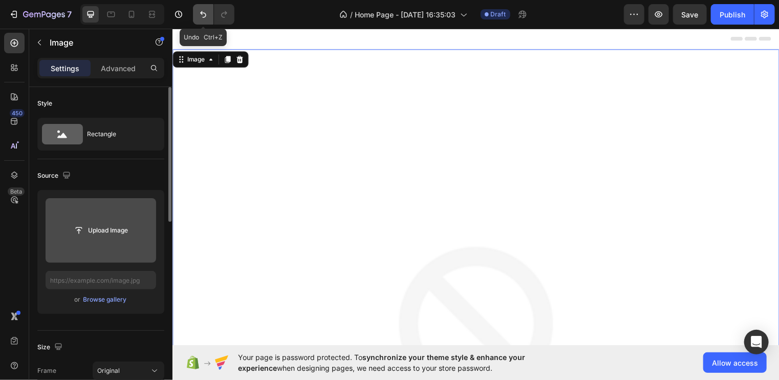
click at [207, 13] on icon "Undo/Redo" at bounding box center [203, 14] width 10 height 10
type input "[URL][DOMAIN_NAME]"
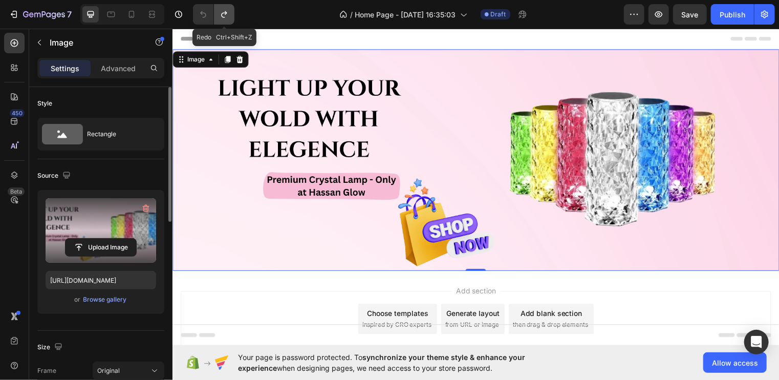
click at [221, 13] on icon "Undo/Redo" at bounding box center [224, 14] width 10 height 10
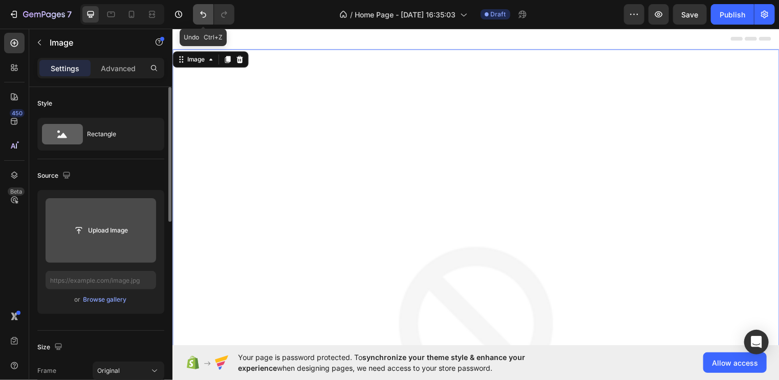
click at [200, 19] on icon "Undo/Redo" at bounding box center [203, 14] width 10 height 10
type input "[URL][DOMAIN_NAME]"
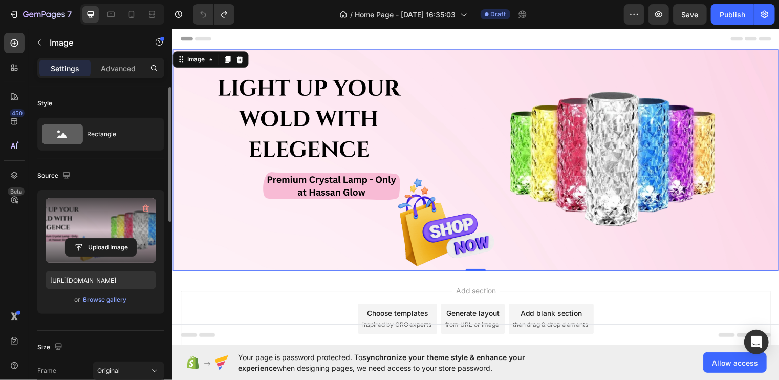
scroll to position [47, 0]
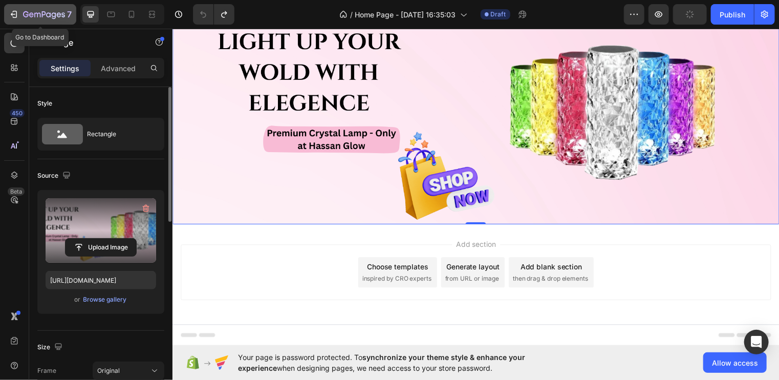
click at [20, 9] on div "7" at bounding box center [40, 14] width 63 height 12
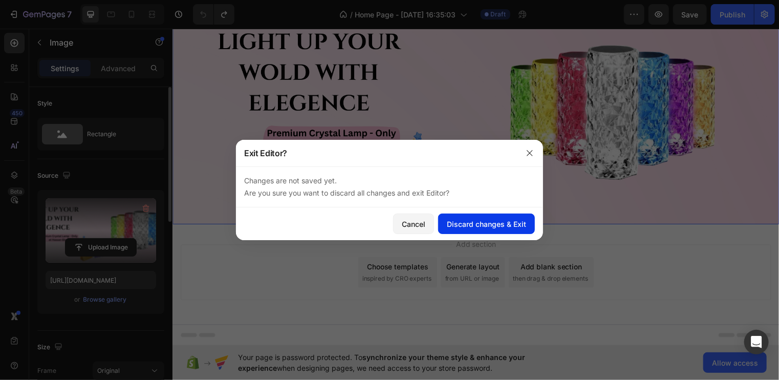
click at [492, 221] on div "Discard changes & Exit" at bounding box center [486, 224] width 79 height 11
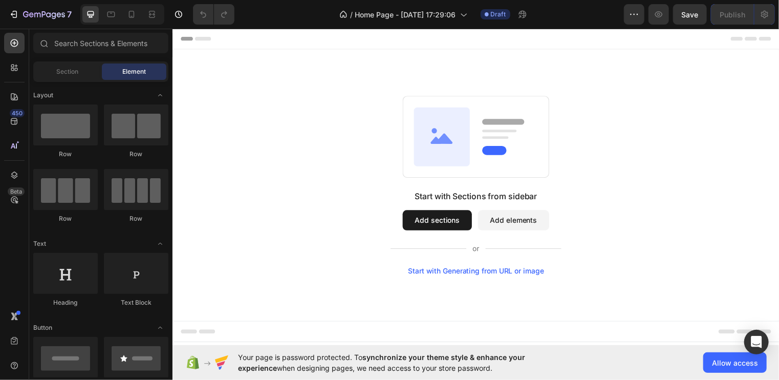
click at [436, 219] on button "Add sections" at bounding box center [440, 222] width 70 height 20
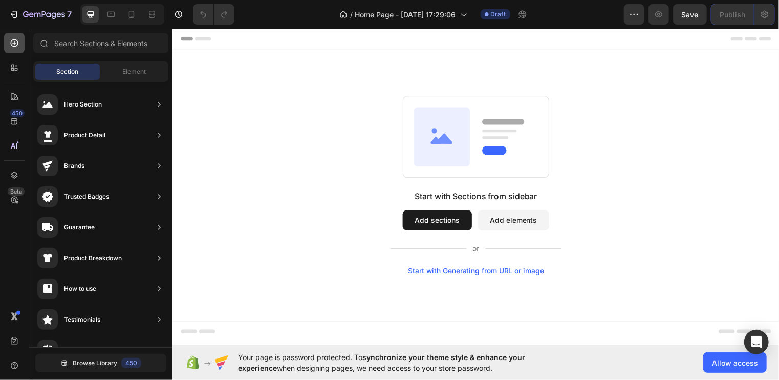
click at [16, 45] on icon at bounding box center [15, 43] width 8 height 8
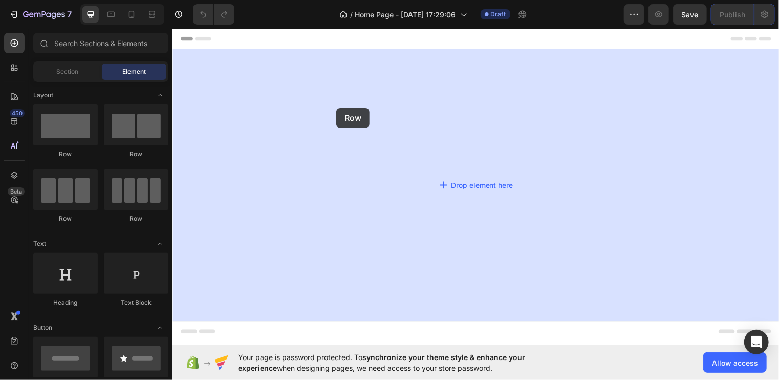
drag, startPoint x: 222, startPoint y: 154, endPoint x: 344, endPoint y: 108, distance: 130.3
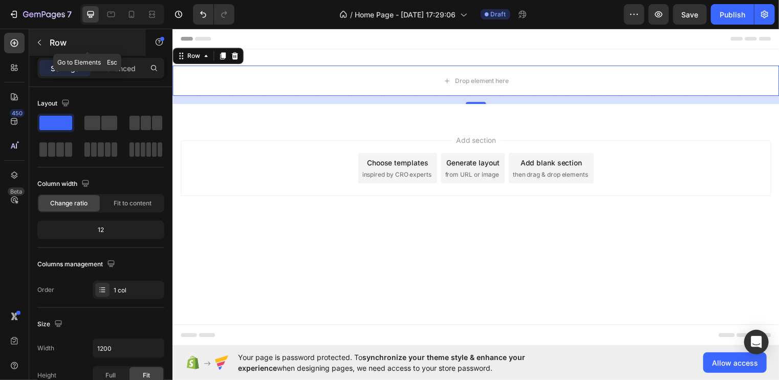
click at [43, 41] on icon "button" at bounding box center [39, 42] width 8 height 8
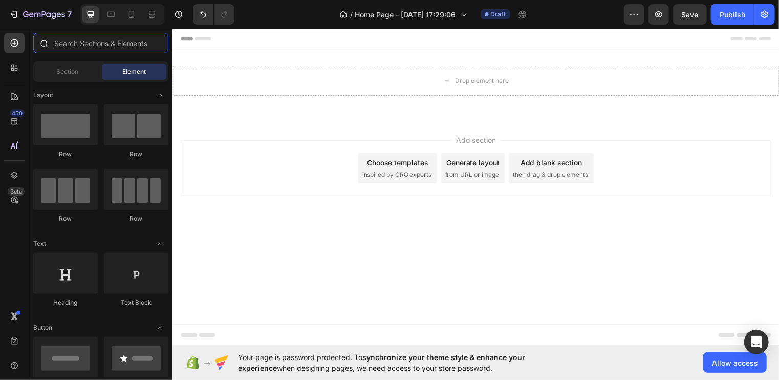
click at [66, 40] on input "text" at bounding box center [100, 43] width 135 height 20
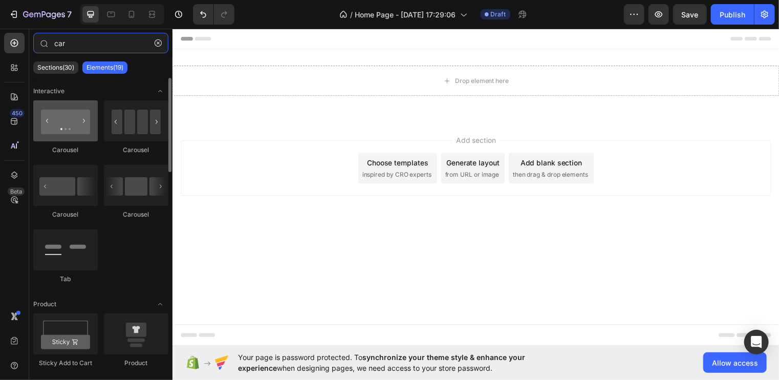
type input "car"
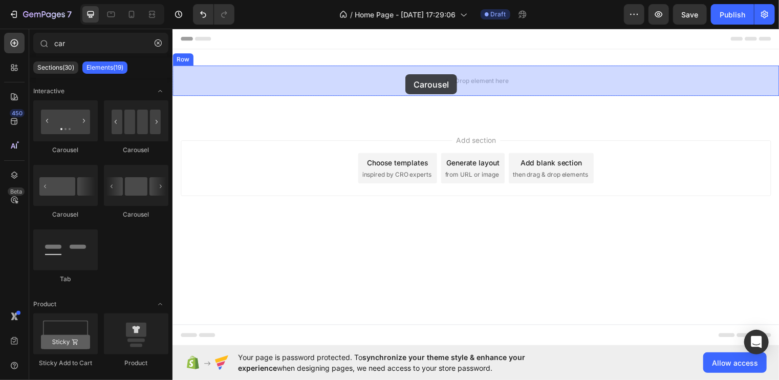
drag, startPoint x: 235, startPoint y: 151, endPoint x: 411, endPoint y: 72, distance: 193.2
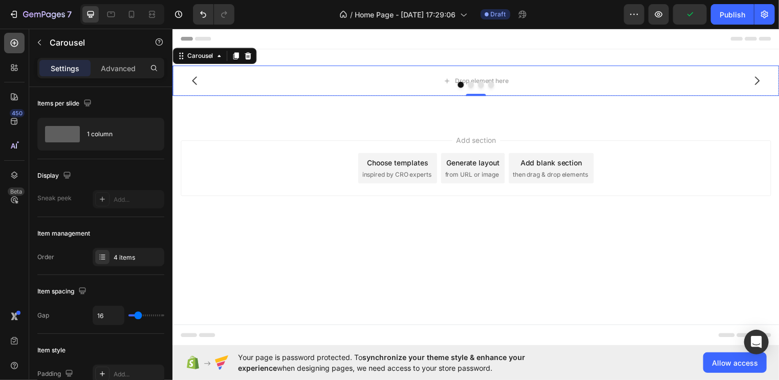
click at [13, 48] on div at bounding box center [14, 43] width 20 height 20
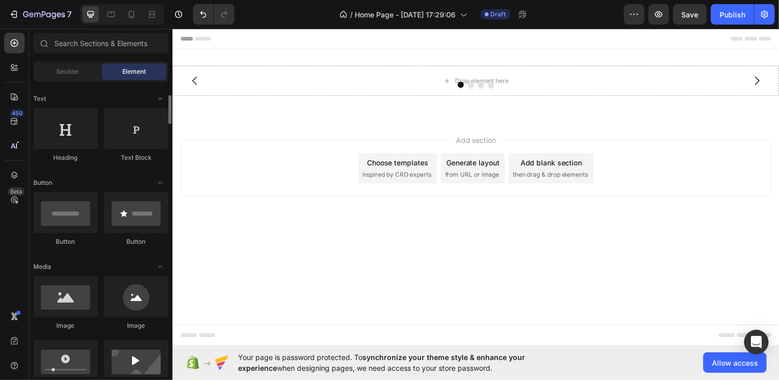
scroll to position [145, 0]
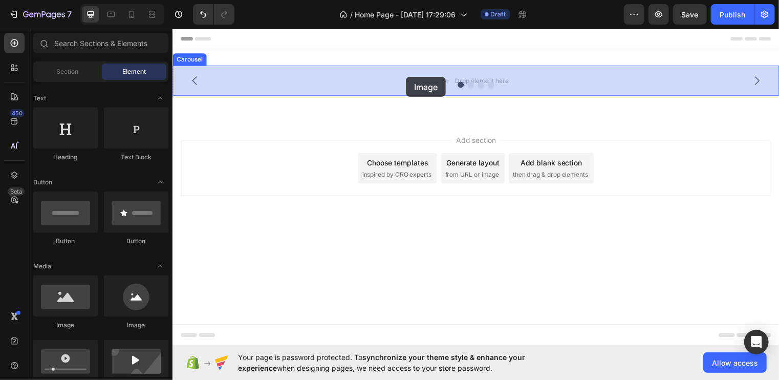
drag, startPoint x: 242, startPoint y: 333, endPoint x: 409, endPoint y: 76, distance: 307.2
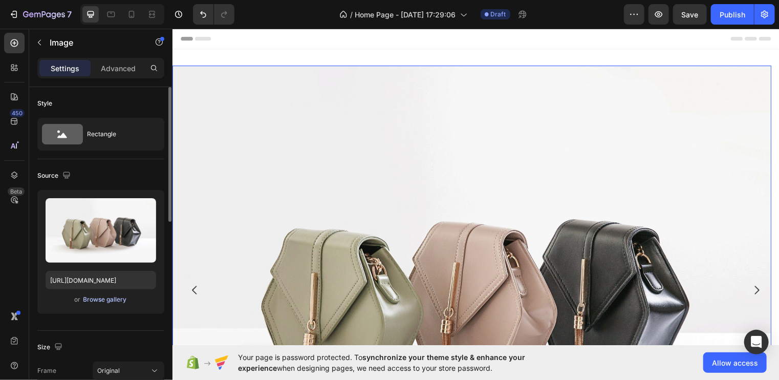
click at [108, 296] on div "Browse gallery" at bounding box center [105, 299] width 44 height 9
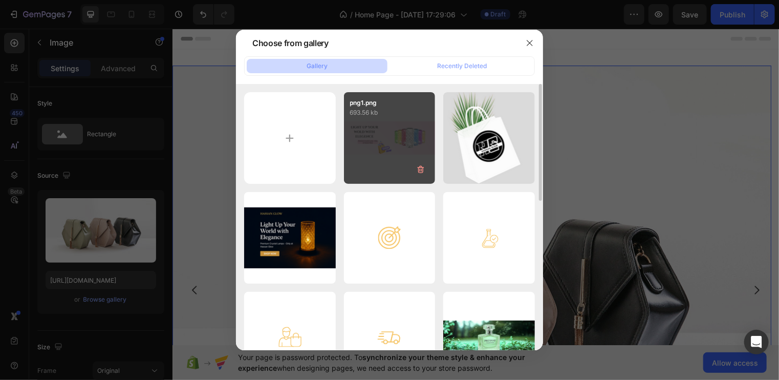
click at [374, 133] on div "png1.png 693.56 kb" at bounding box center [390, 138] width 92 height 92
type input "[URL][DOMAIN_NAME]"
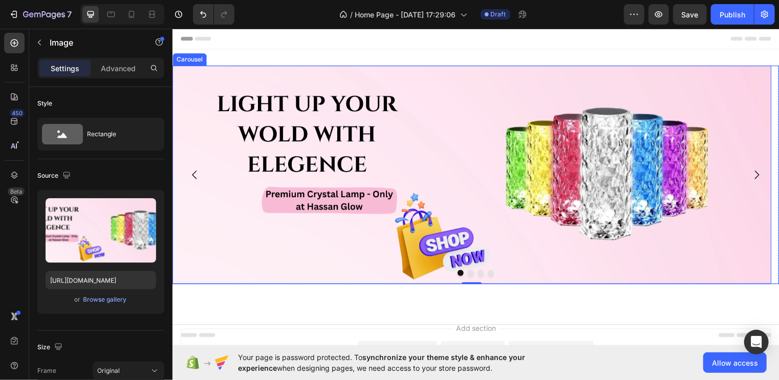
click at [758, 178] on icon "Carousel Next Arrow" at bounding box center [764, 176] width 12 height 12
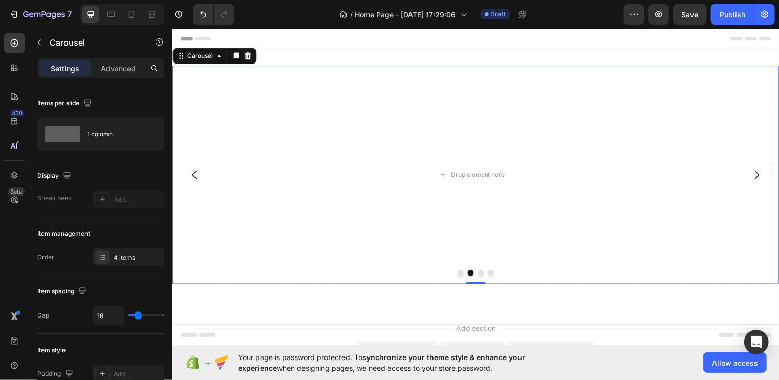
click at [461, 274] on button "Dot" at bounding box center [464, 275] width 6 height 6
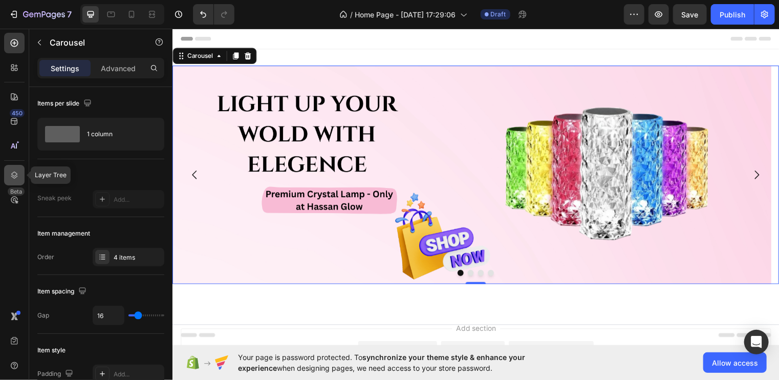
click at [12, 177] on icon at bounding box center [14, 175] width 10 height 10
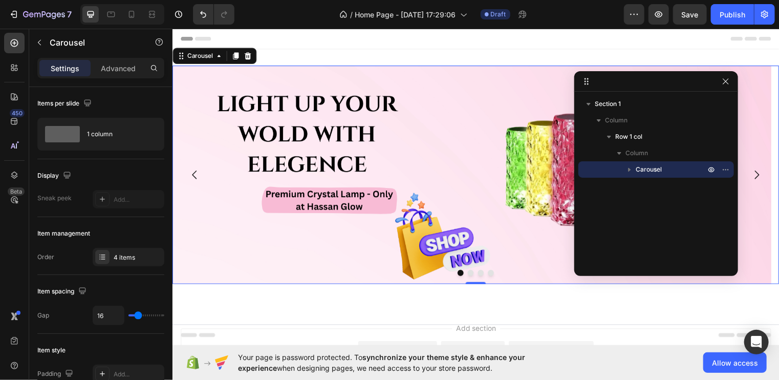
click at [648, 166] on span "Carousel" at bounding box center [649, 169] width 26 height 10
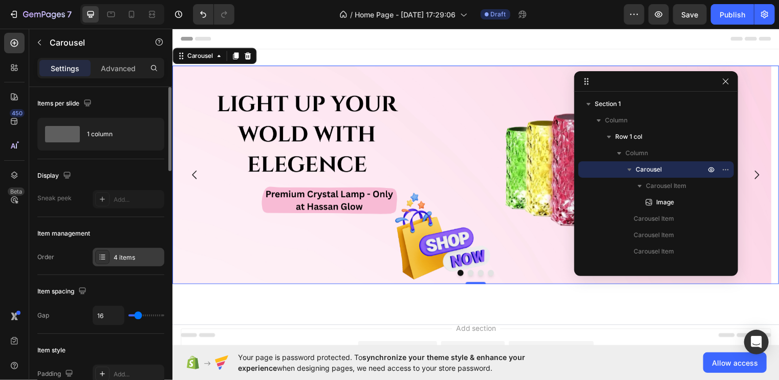
click at [111, 259] on div "4 items" at bounding box center [129, 257] width 72 height 18
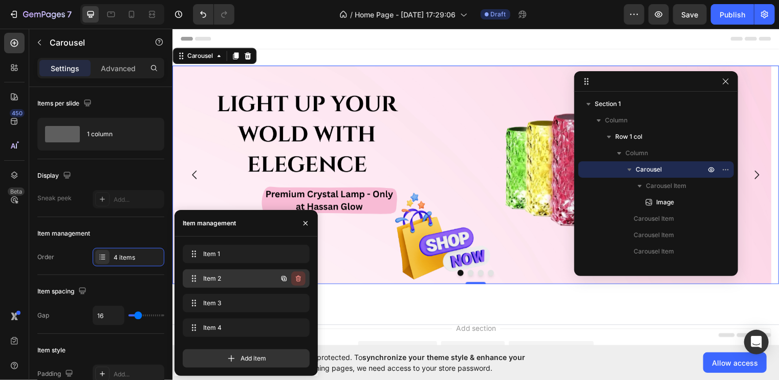
click at [297, 278] on icon "button" at bounding box center [298, 278] width 8 height 8
click at [297, 278] on div "Delete" at bounding box center [291, 278] width 19 height 9
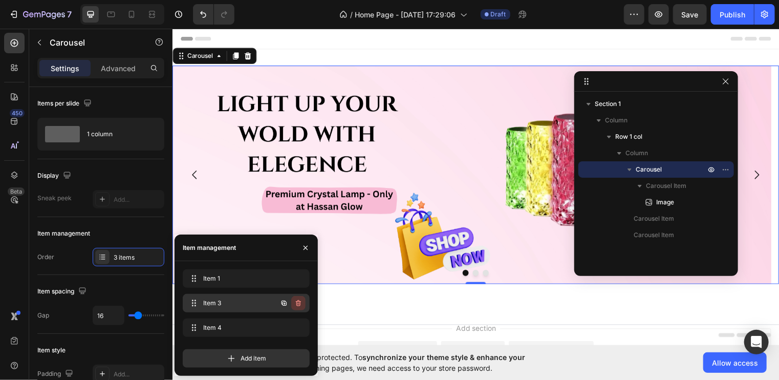
click at [296, 305] on icon "button" at bounding box center [298, 303] width 5 height 6
click at [296, 305] on div "Delete" at bounding box center [291, 303] width 19 height 9
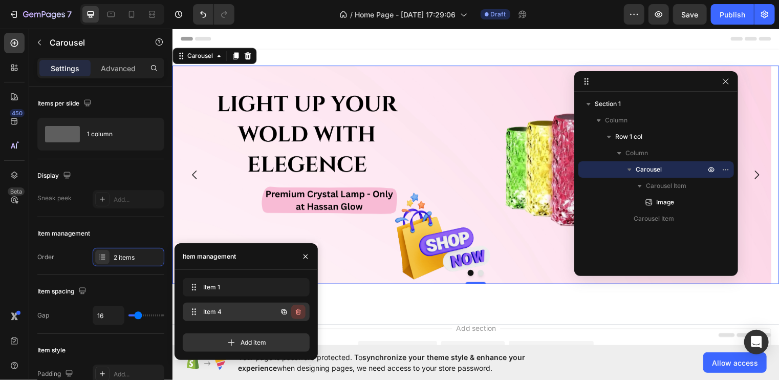
click at [299, 312] on icon "button" at bounding box center [299, 312] width 1 height 3
click at [299, 312] on div "Delete" at bounding box center [291, 311] width 19 height 9
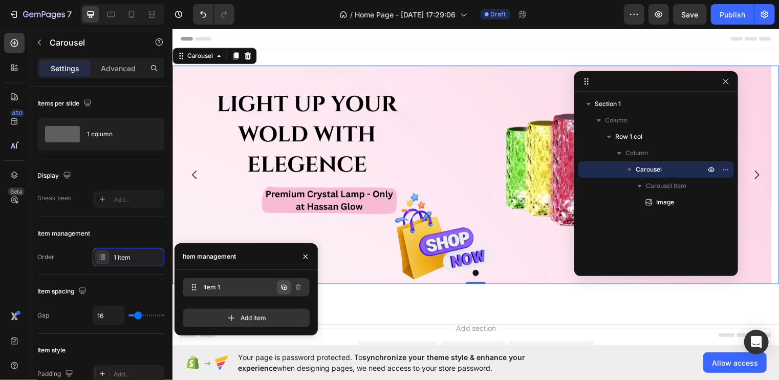
click at [282, 289] on icon "button" at bounding box center [284, 287] width 5 height 5
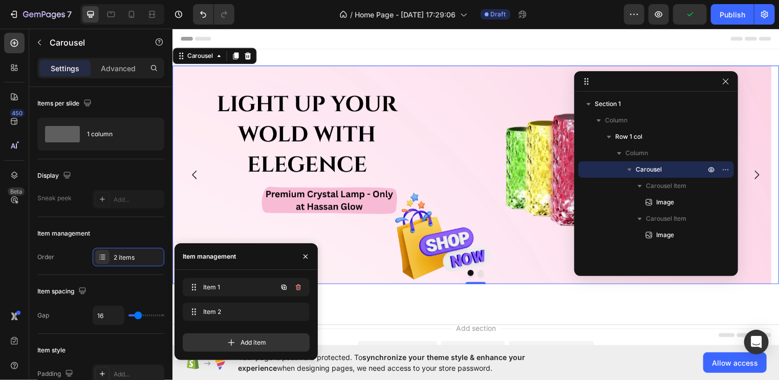
click at [282, 289] on icon "button" at bounding box center [284, 287] width 5 height 5
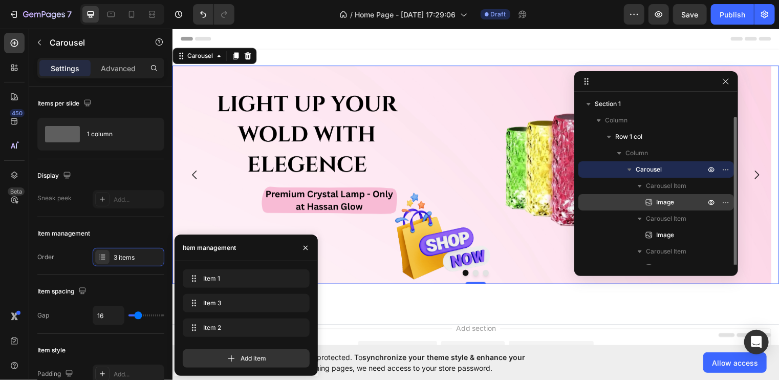
scroll to position [11, 0]
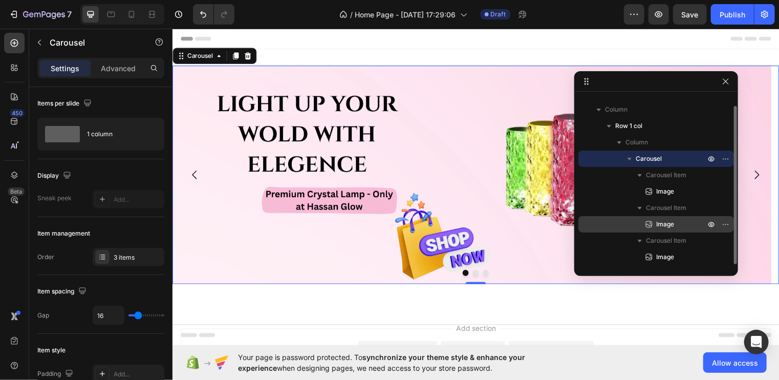
click at [668, 222] on span "Image" at bounding box center [665, 224] width 18 height 10
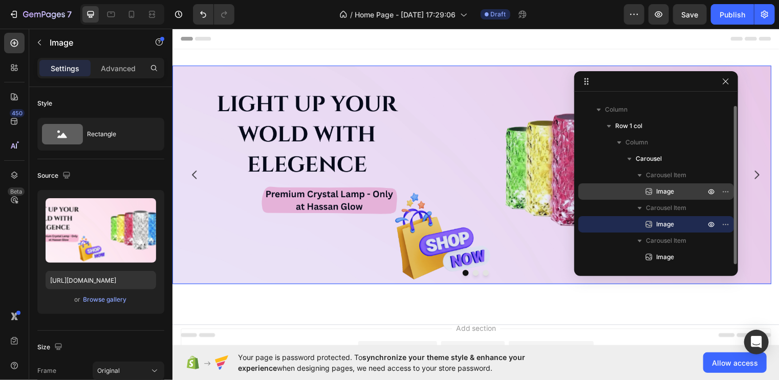
click at [661, 193] on span "Image" at bounding box center [665, 191] width 18 height 10
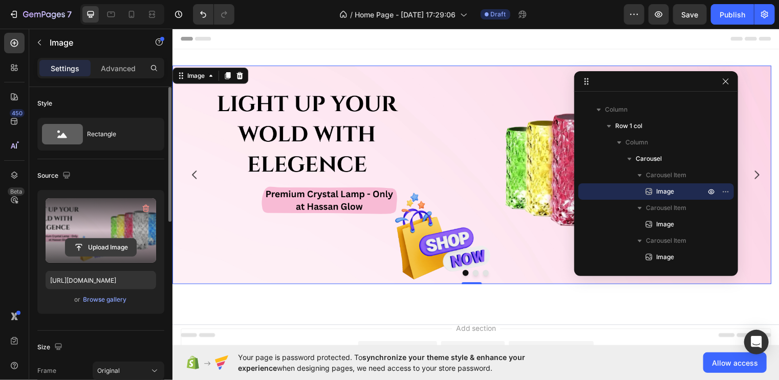
click at [117, 241] on input "file" at bounding box center [101, 247] width 71 height 17
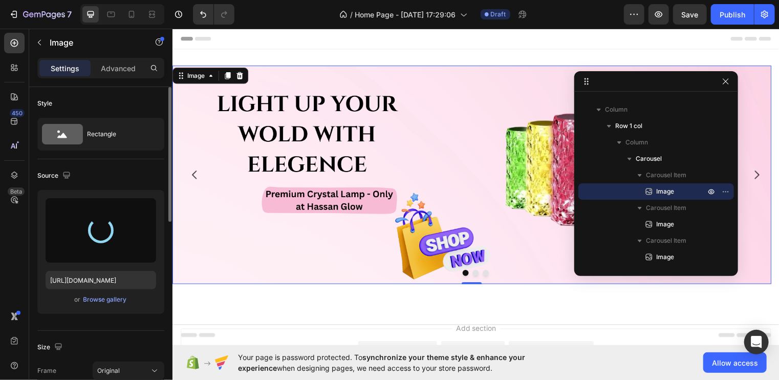
type input "[URL][DOMAIN_NAME]"
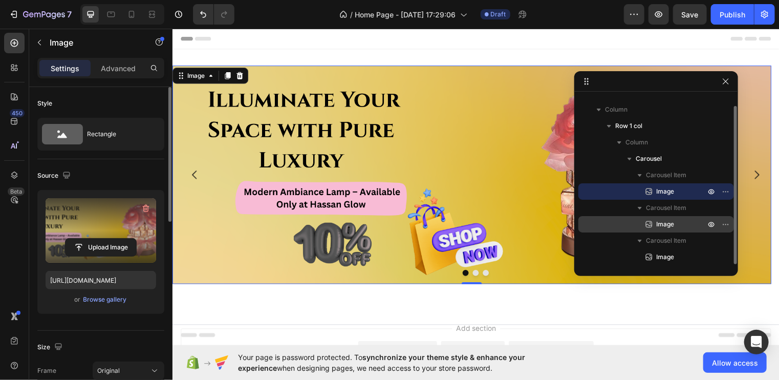
click at [639, 225] on div "Image" at bounding box center [656, 224] width 147 height 16
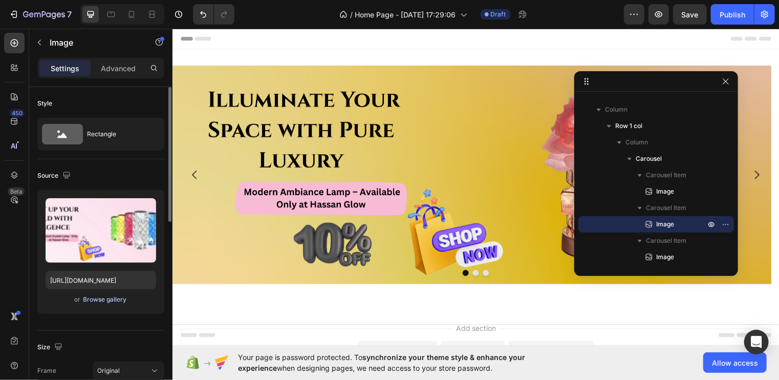
click at [110, 295] on div "Browse gallery" at bounding box center [105, 299] width 44 height 9
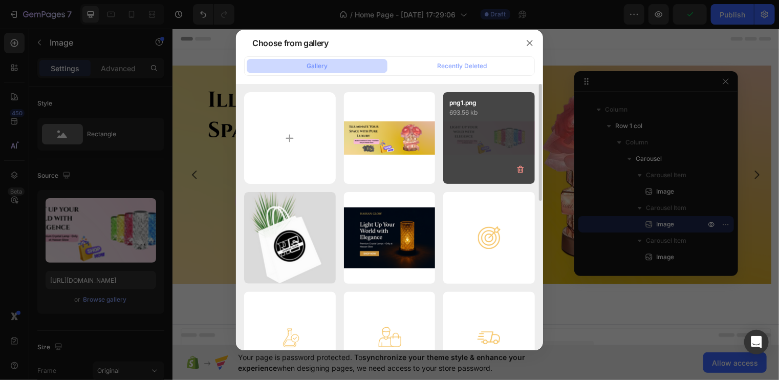
click at [472, 145] on div "png1.png 693.56 kb" at bounding box center [489, 138] width 92 height 92
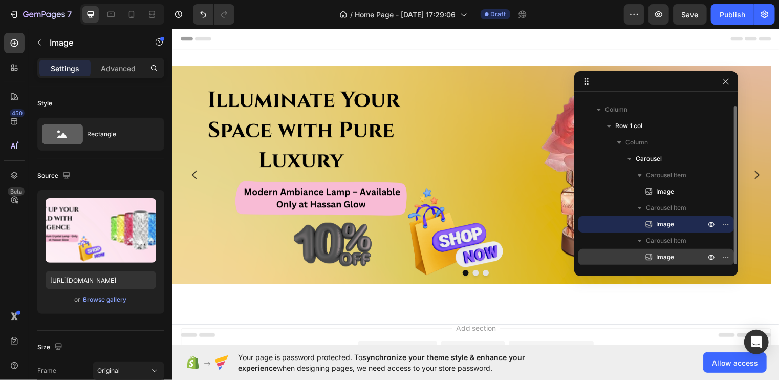
click at [643, 258] on div "Image" at bounding box center [656, 257] width 147 height 16
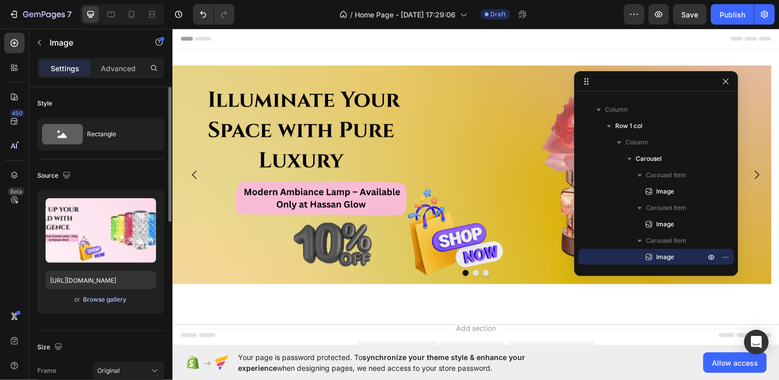
click at [120, 297] on div "Browse gallery" at bounding box center [105, 299] width 44 height 9
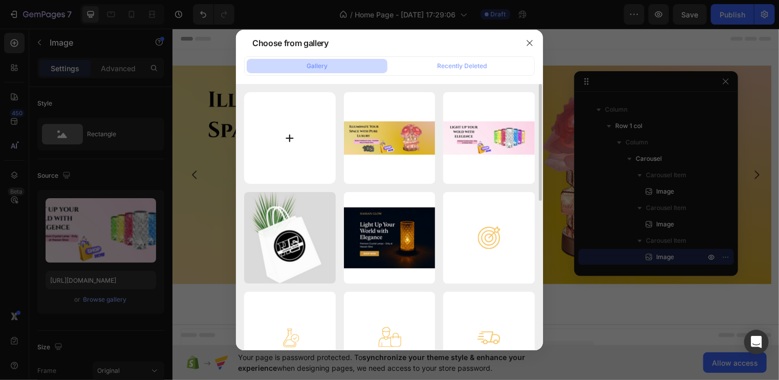
click at [287, 134] on input "file" at bounding box center [290, 138] width 92 height 92
type input "C:\fakepath\ye3.png"
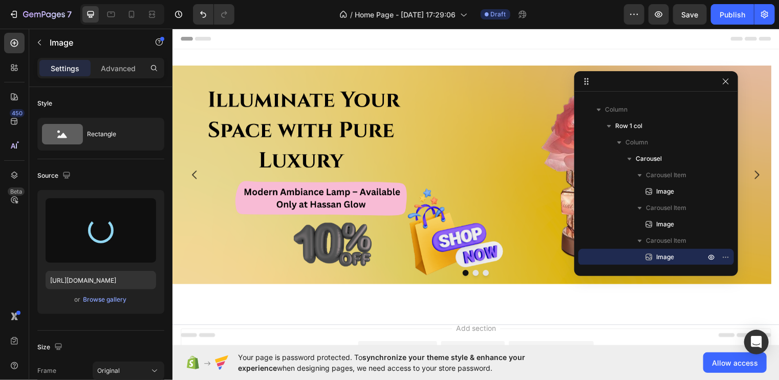
click at [310, 179] on img at bounding box center [475, 176] width 607 height 221
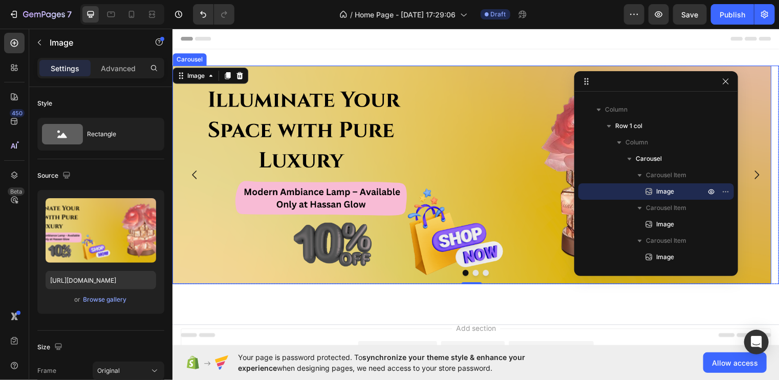
click at [476, 274] on button "Dot" at bounding box center [479, 275] width 6 height 6
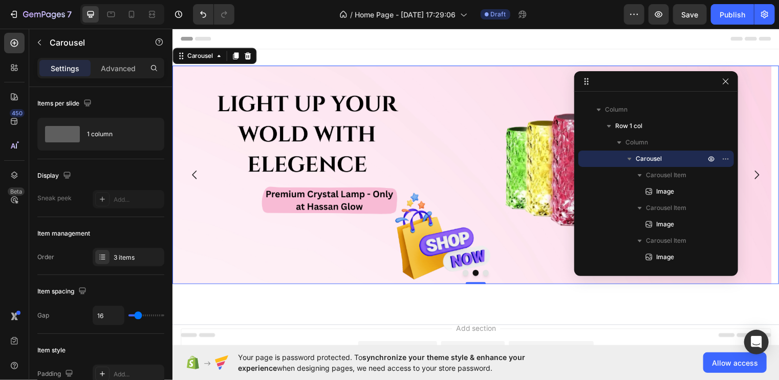
click at [486, 277] on button "Dot" at bounding box center [489, 275] width 6 height 6
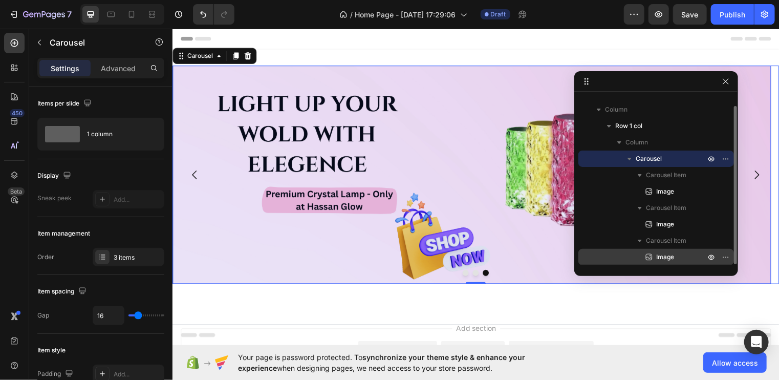
click at [656, 254] on span "Image" at bounding box center [665, 257] width 18 height 10
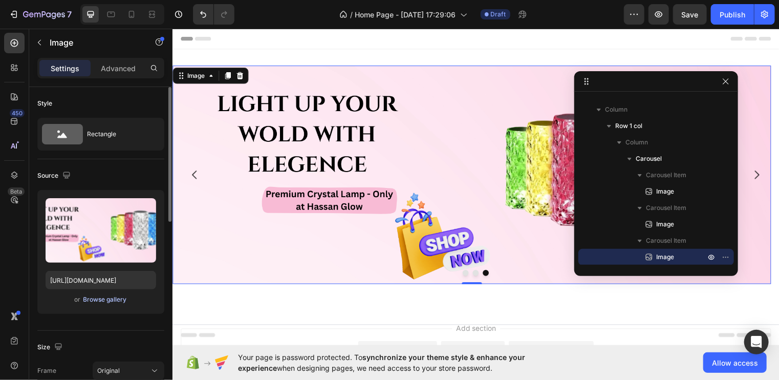
click at [102, 300] on div "Browse gallery" at bounding box center [105, 299] width 44 height 9
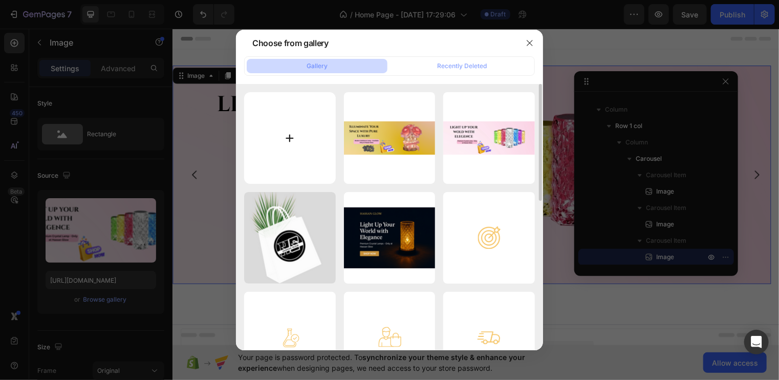
click at [280, 152] on input "file" at bounding box center [290, 138] width 92 height 92
type input "C:\fakepath\png1.png"
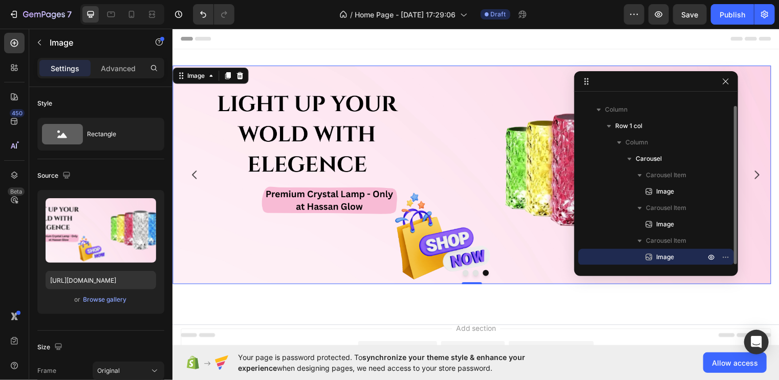
click at [649, 258] on icon at bounding box center [649, 257] width 7 height 7
click at [123, 295] on div "Browse gallery" at bounding box center [105, 299] width 44 height 9
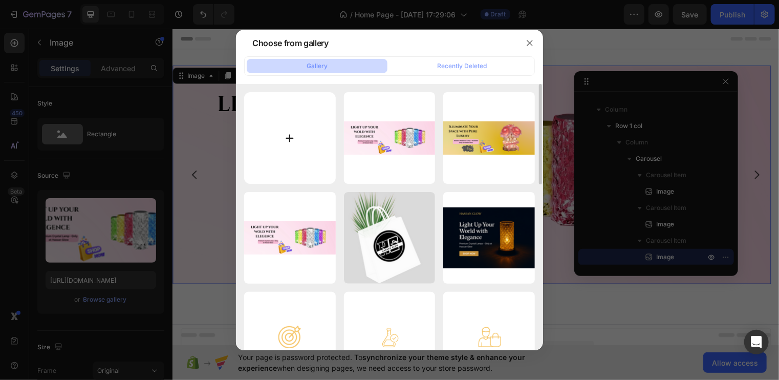
click at [283, 164] on input "file" at bounding box center [290, 138] width 92 height 92
type input "C:\fakepath\png5.png"
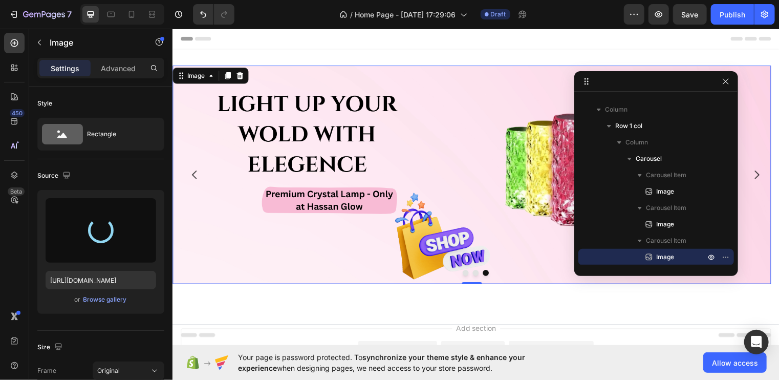
type input "[URL][DOMAIN_NAME]"
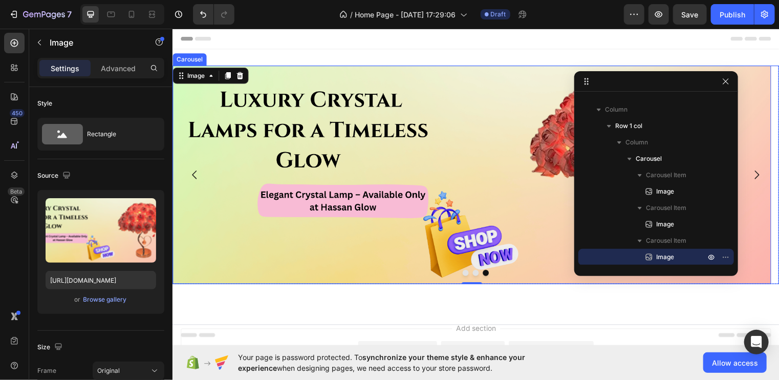
click at [476, 276] on button "Dot" at bounding box center [479, 275] width 6 height 6
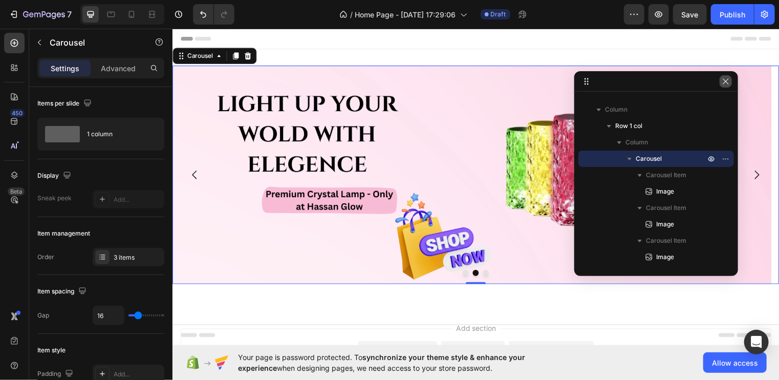
click at [724, 78] on icon "button" at bounding box center [726, 81] width 8 height 8
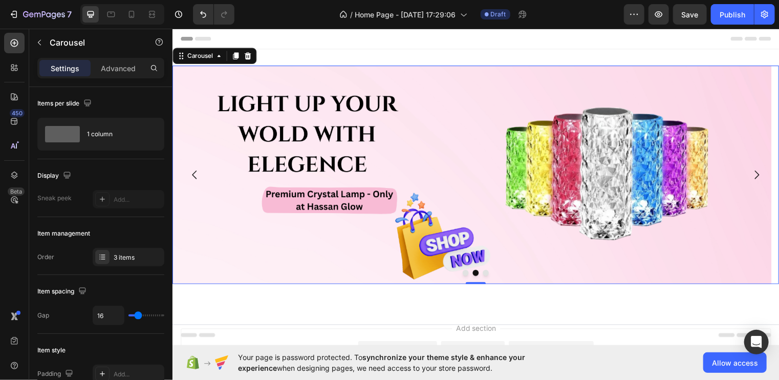
click at [194, 177] on icon "Carousel Back Arrow" at bounding box center [194, 176] width 12 height 12
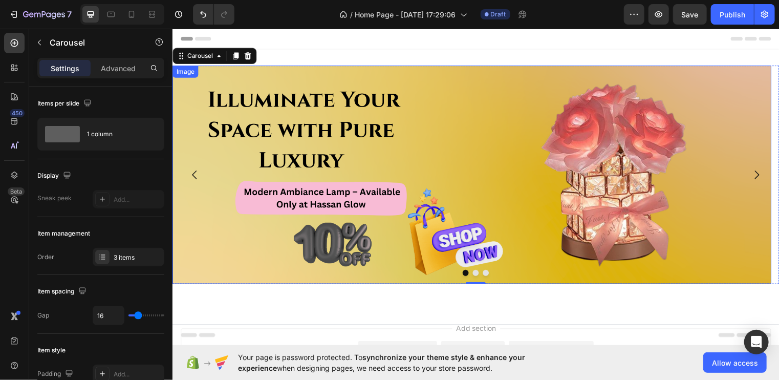
click at [197, 220] on img at bounding box center [475, 176] width 607 height 221
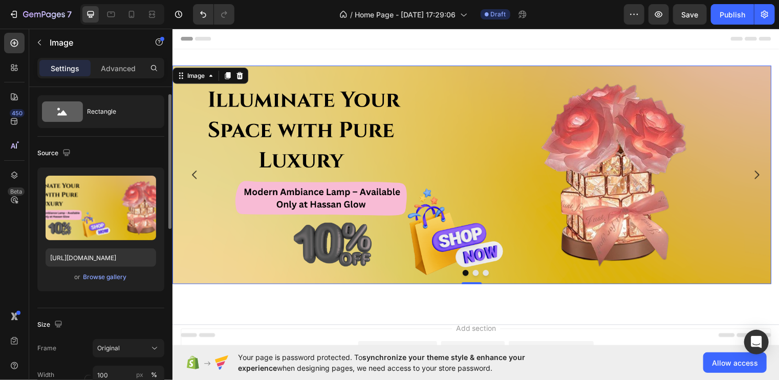
scroll to position [21, 0]
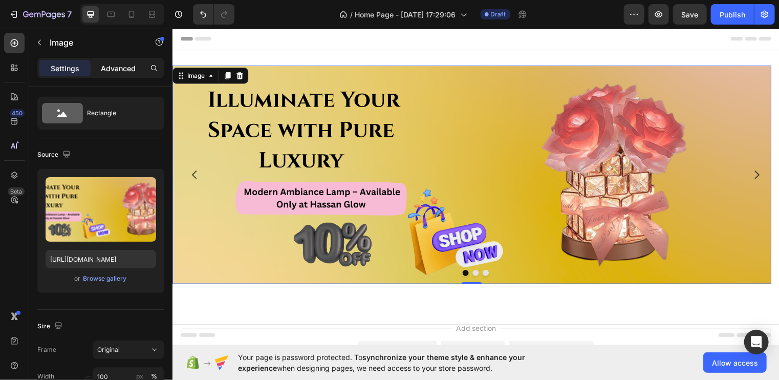
click at [121, 67] on p "Advanced" at bounding box center [118, 68] width 35 height 11
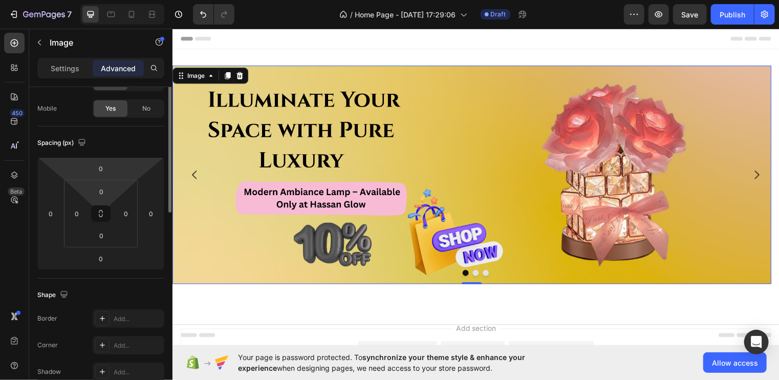
scroll to position [0, 0]
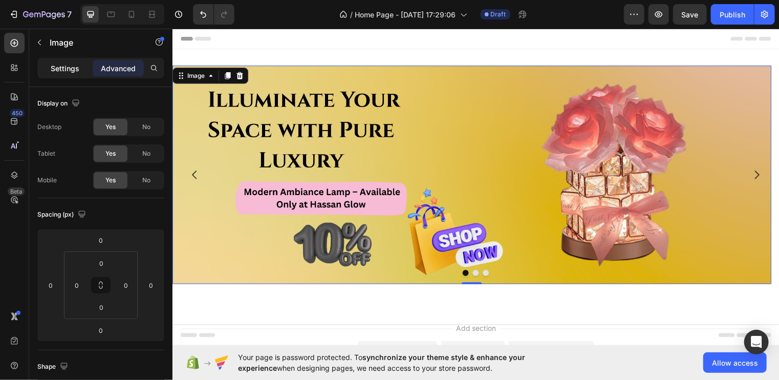
click at [67, 68] on p "Settings" at bounding box center [65, 68] width 29 height 11
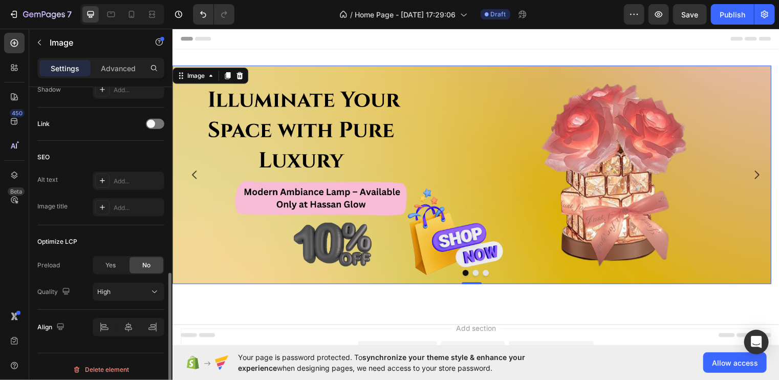
scroll to position [450, 0]
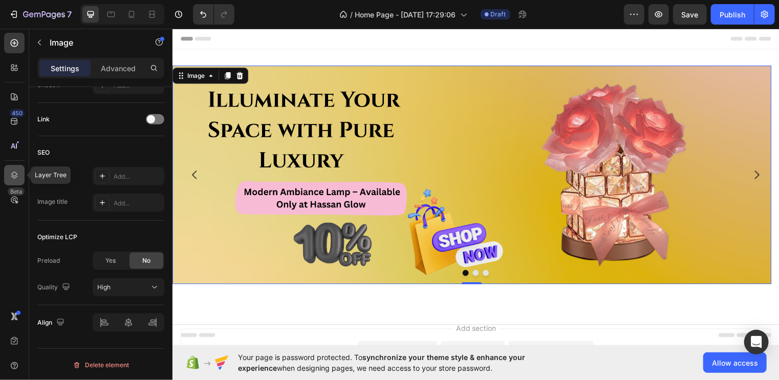
click at [18, 179] on icon at bounding box center [14, 175] width 10 height 10
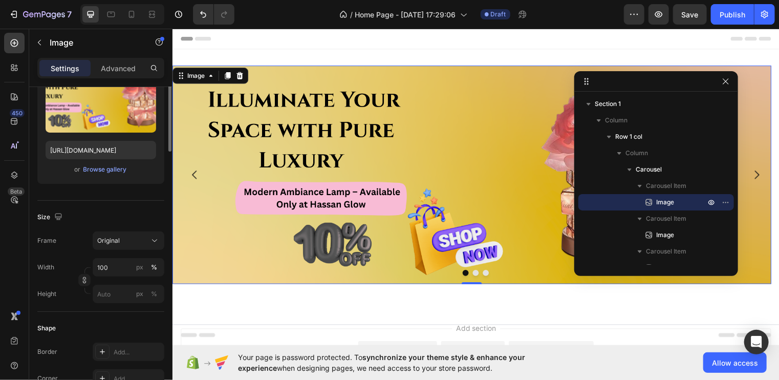
scroll to position [0, 0]
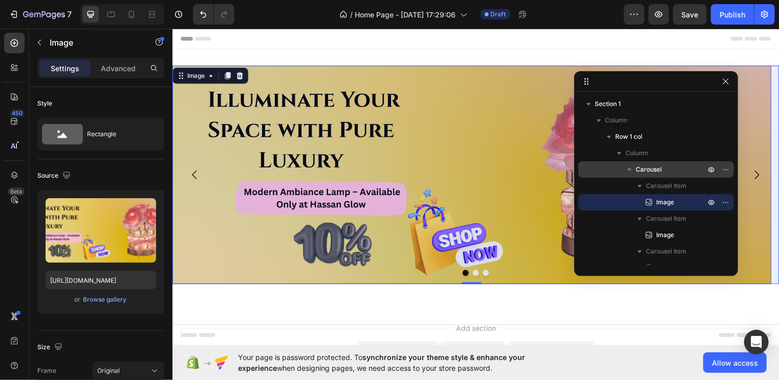
click at [636, 162] on div "Carousel" at bounding box center [656, 169] width 147 height 16
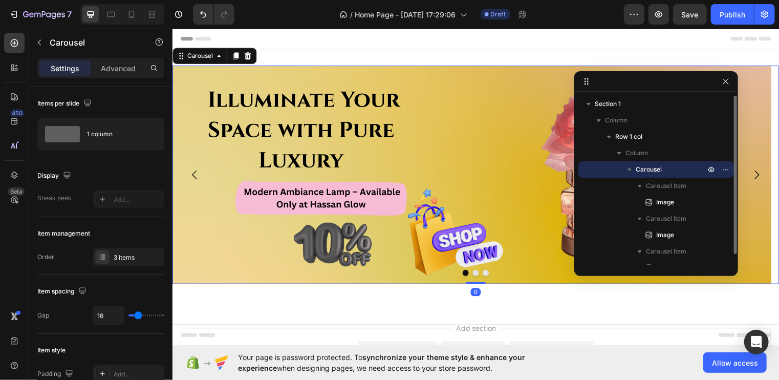
click at [636, 162] on div "Carousel" at bounding box center [656, 169] width 147 height 16
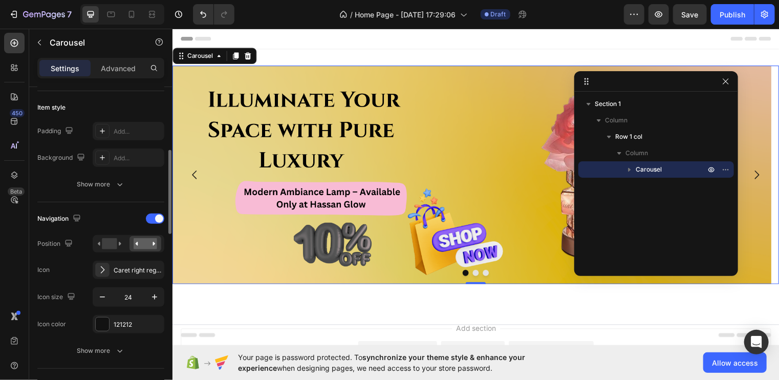
scroll to position [279, 0]
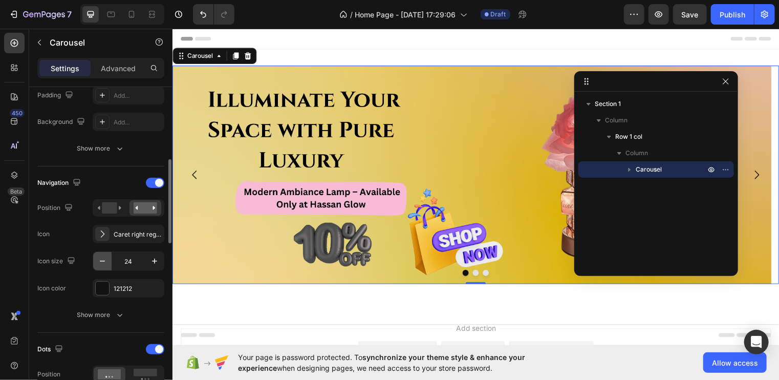
click at [105, 261] on icon "button" at bounding box center [102, 261] width 10 height 10
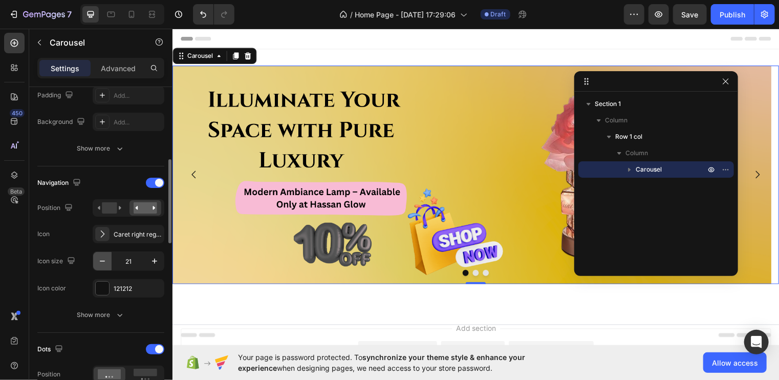
click at [105, 261] on icon "button" at bounding box center [102, 261] width 10 height 10
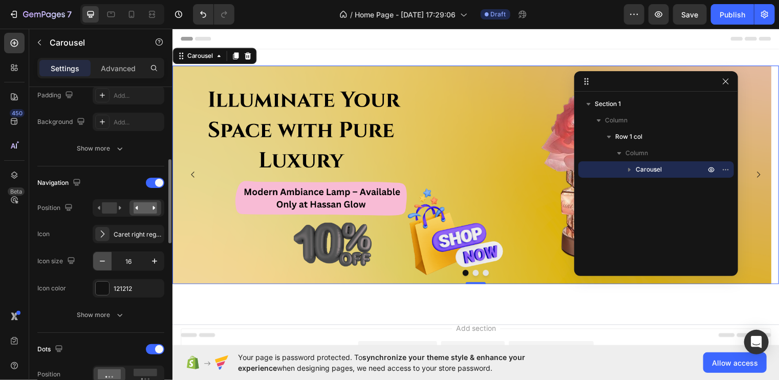
click at [105, 261] on icon "button" at bounding box center [102, 261] width 10 height 10
click at [156, 261] on icon "button" at bounding box center [155, 261] width 10 height 10
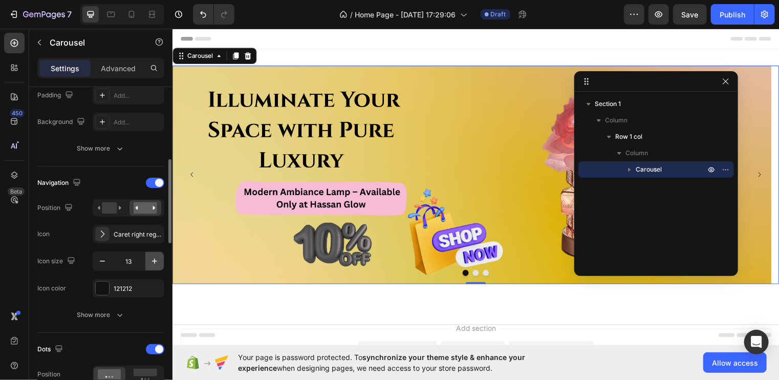
click at [156, 261] on icon "button" at bounding box center [155, 261] width 10 height 10
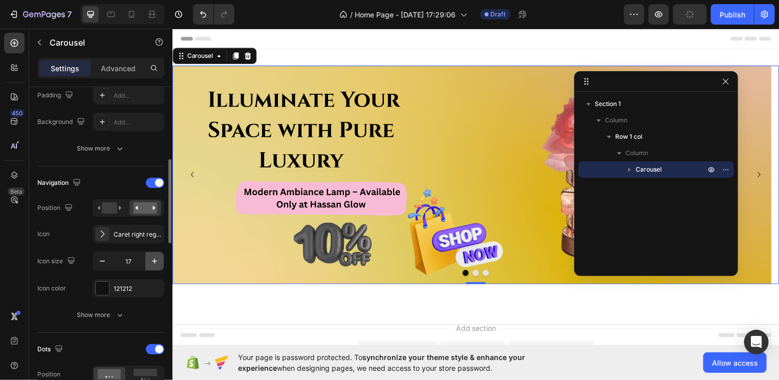
click at [156, 261] on icon "button" at bounding box center [155, 261] width 10 height 10
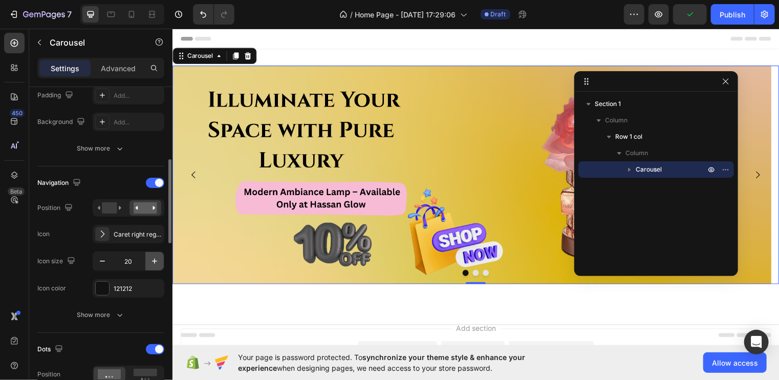
click at [156, 261] on icon "button" at bounding box center [155, 261] width 10 height 10
click at [94, 259] on button "button" at bounding box center [102, 261] width 18 height 18
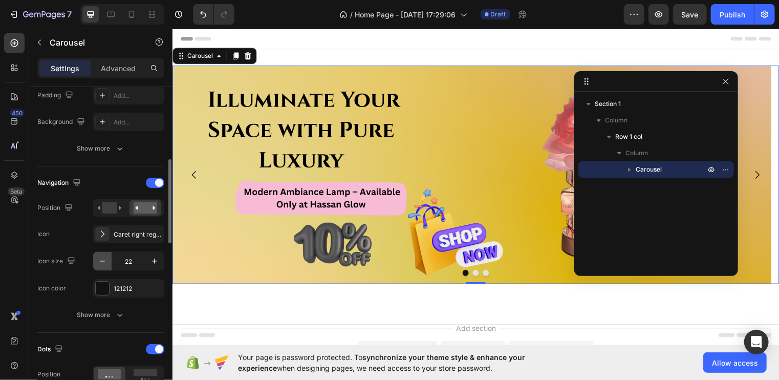
click at [94, 259] on button "button" at bounding box center [102, 261] width 18 height 18
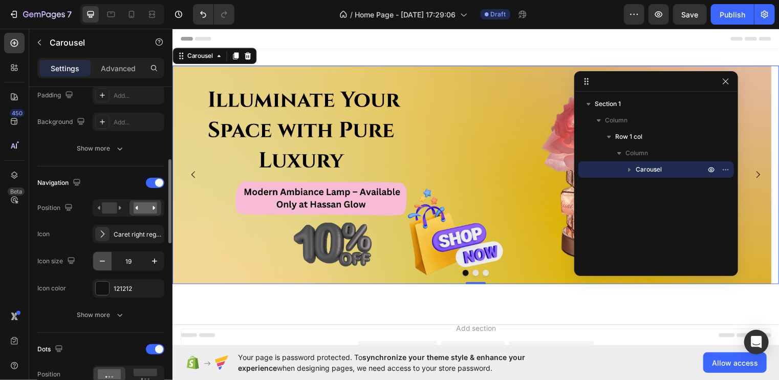
type input "18"
click at [96, 287] on div at bounding box center [102, 288] width 13 height 13
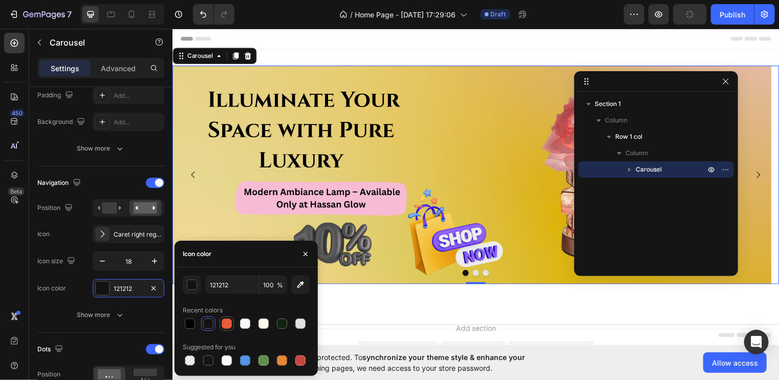
click at [230, 325] on div at bounding box center [227, 324] width 10 height 10
click at [300, 366] on div at bounding box center [300, 360] width 12 height 12
type input "C5453F"
click at [305, 252] on icon "button" at bounding box center [306, 254] width 8 height 8
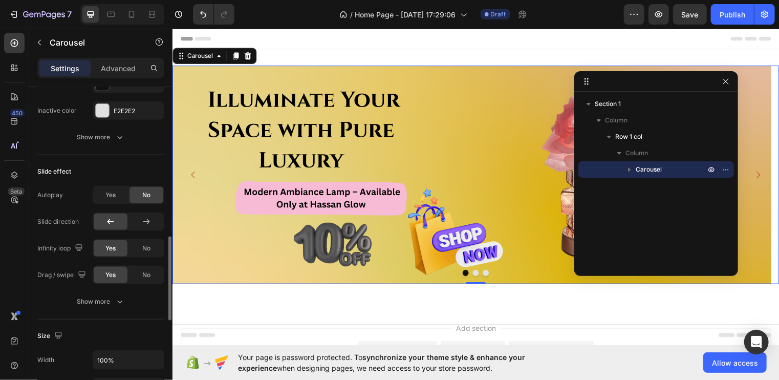
scroll to position [596, 0]
click at [114, 197] on span "Yes" at bounding box center [110, 194] width 10 height 9
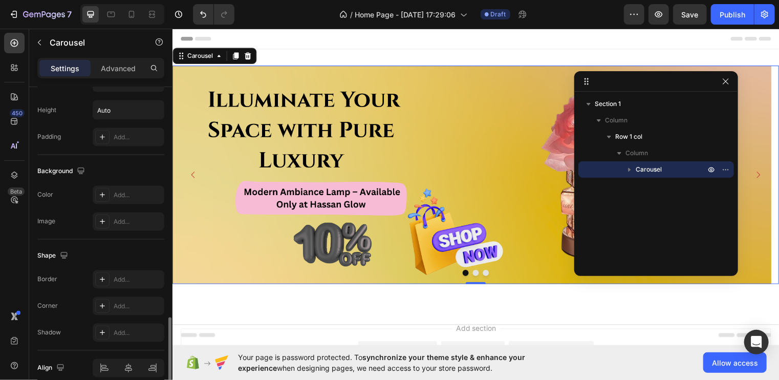
scroll to position [926, 0]
click at [731, 82] on button "button" at bounding box center [726, 81] width 12 height 12
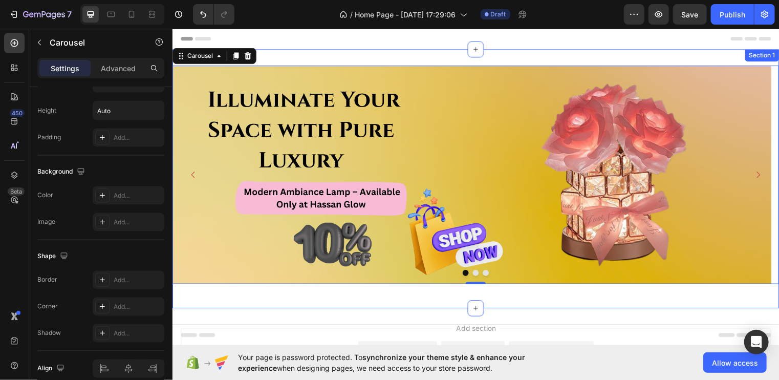
click at [489, 290] on div "Image Image Image Carousel 0 Row" at bounding box center [479, 180] width 614 height 229
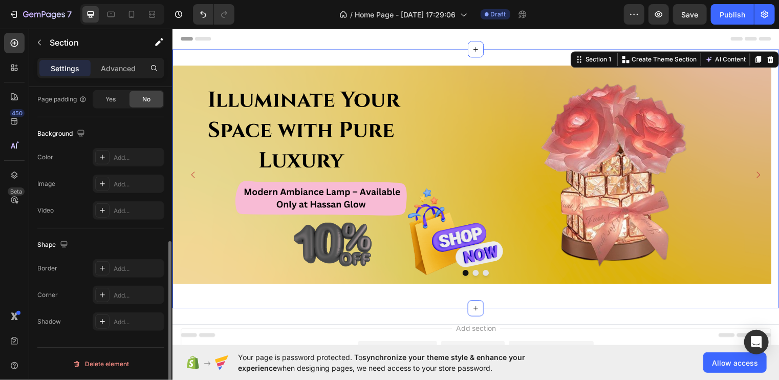
scroll to position [0, 0]
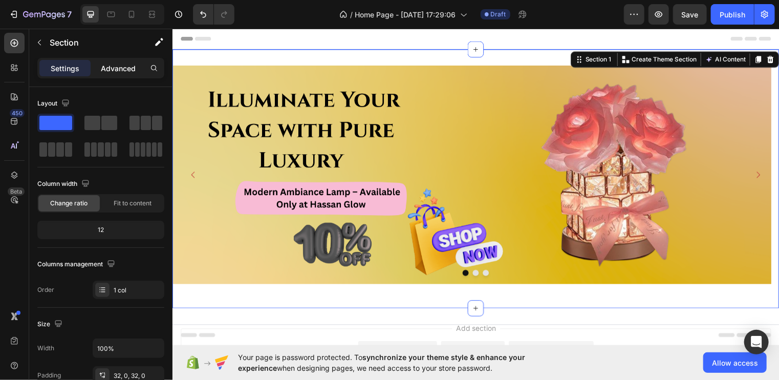
click at [133, 69] on p "Advanced" at bounding box center [118, 68] width 35 height 11
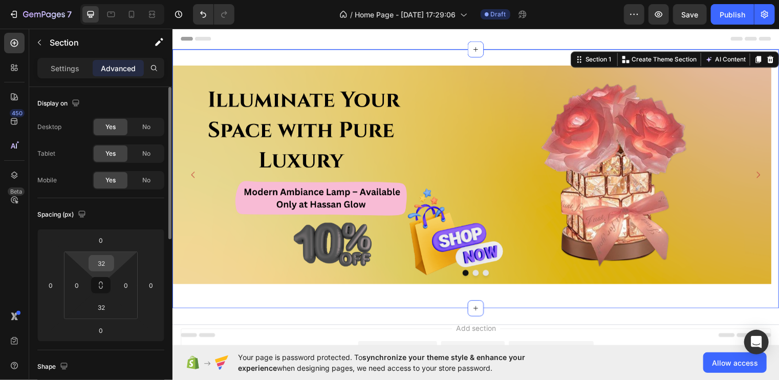
click at [107, 263] on input "32" at bounding box center [101, 263] width 20 height 15
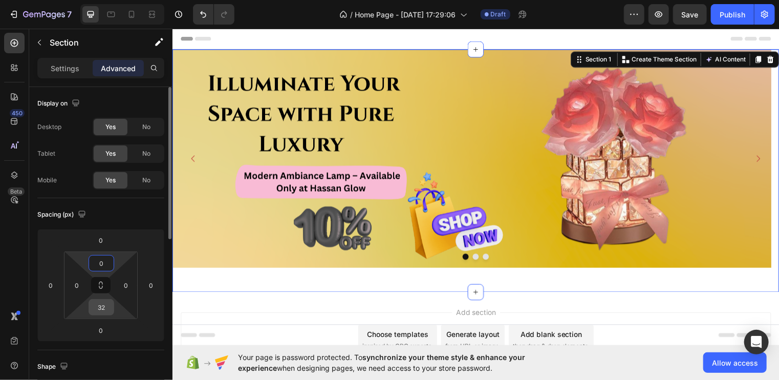
type input "0"
click at [103, 306] on input "32" at bounding box center [101, 307] width 20 height 15
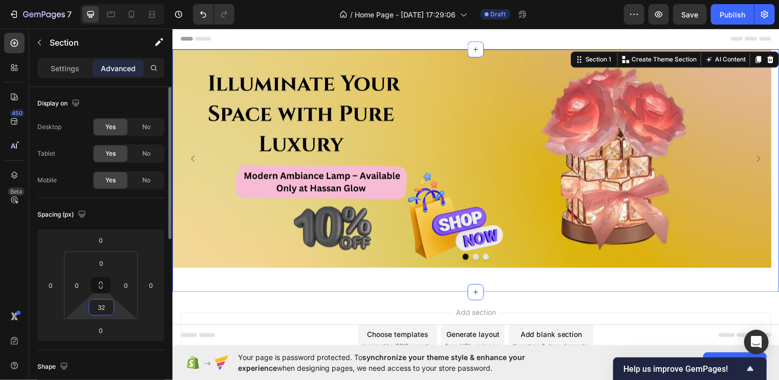
click at [103, 306] on input "32" at bounding box center [101, 307] width 20 height 15
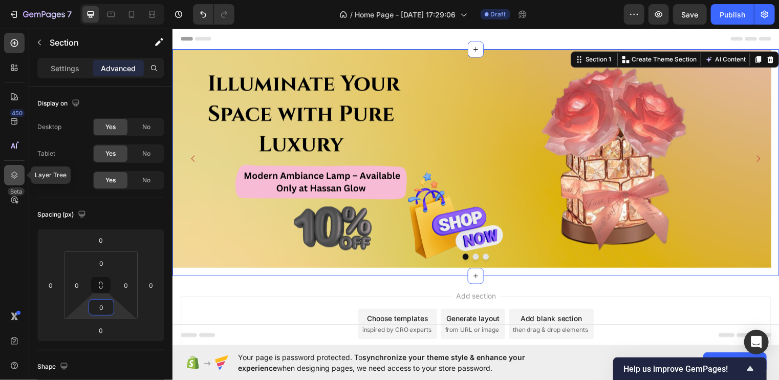
type input "0"
click at [14, 168] on div at bounding box center [14, 175] width 20 height 20
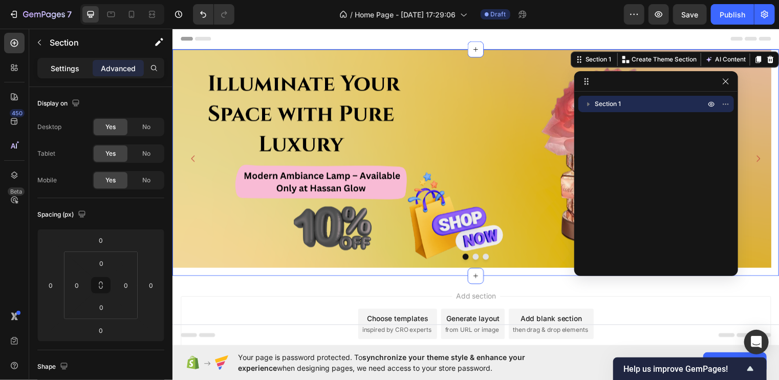
click at [63, 69] on p "Settings" at bounding box center [65, 68] width 29 height 11
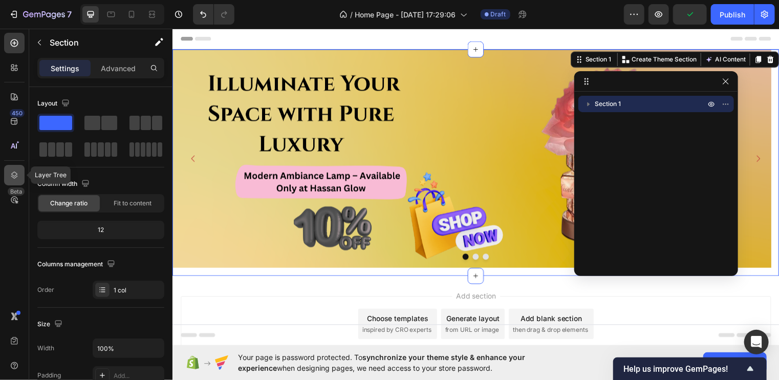
click at [22, 171] on div at bounding box center [14, 175] width 20 height 20
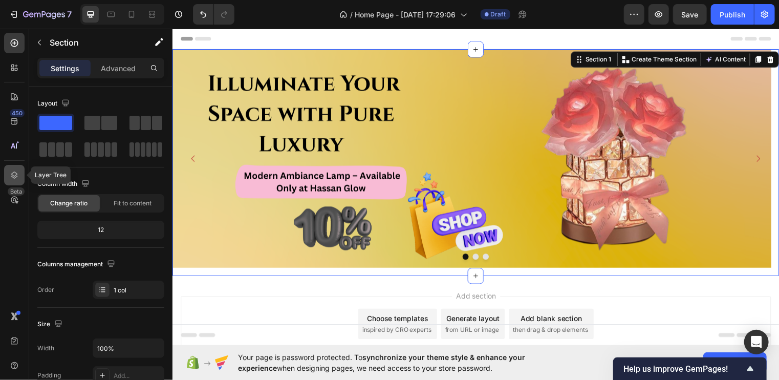
click at [22, 171] on div at bounding box center [14, 175] width 20 height 20
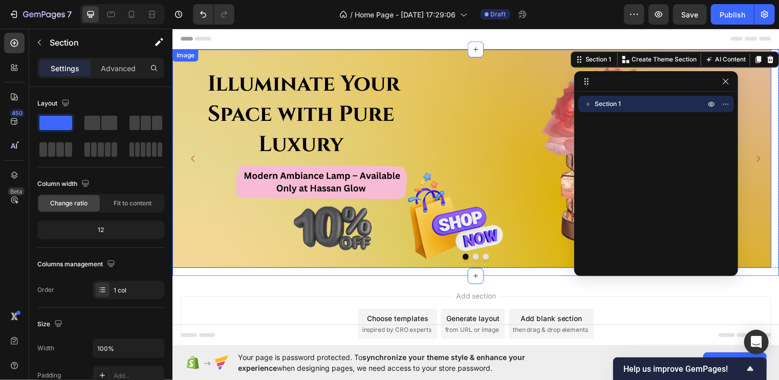
click at [392, 157] on img at bounding box center [475, 159] width 607 height 221
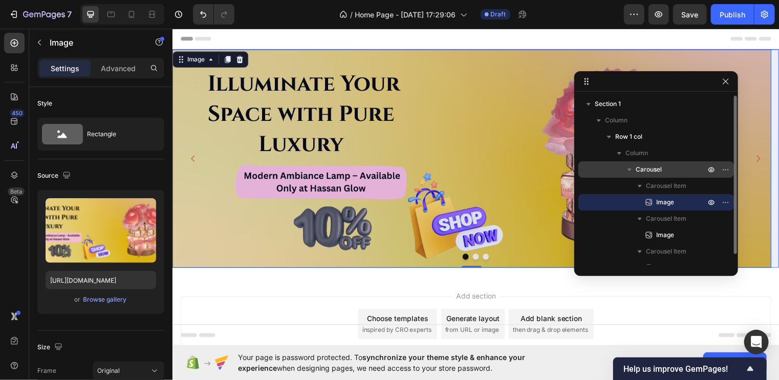
click at [648, 167] on span "Carousel" at bounding box center [649, 169] width 26 height 10
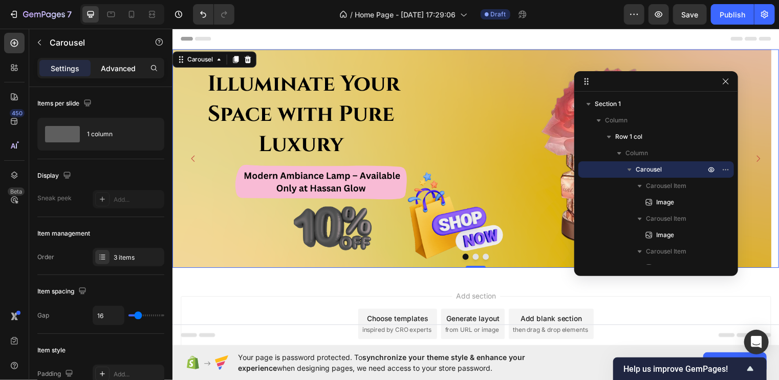
click at [119, 72] on p "Advanced" at bounding box center [118, 68] width 35 height 11
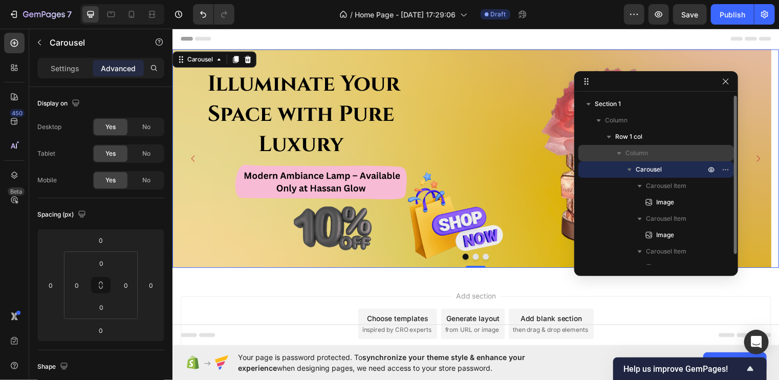
click at [651, 150] on p "Column" at bounding box center [667, 153] width 82 height 10
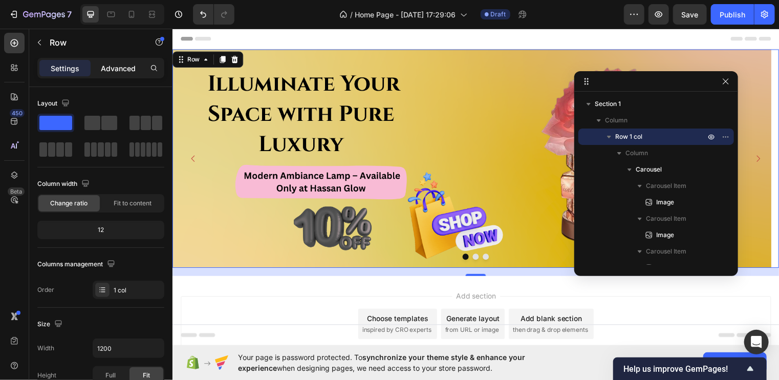
click at [129, 72] on p "Advanced" at bounding box center [118, 68] width 35 height 11
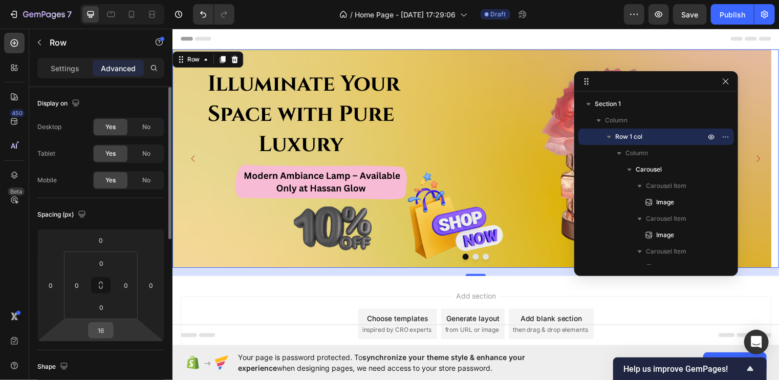
click at [113, 328] on div "16" at bounding box center [101, 330] width 26 height 16
click at [108, 328] on input "16" at bounding box center [101, 330] width 20 height 15
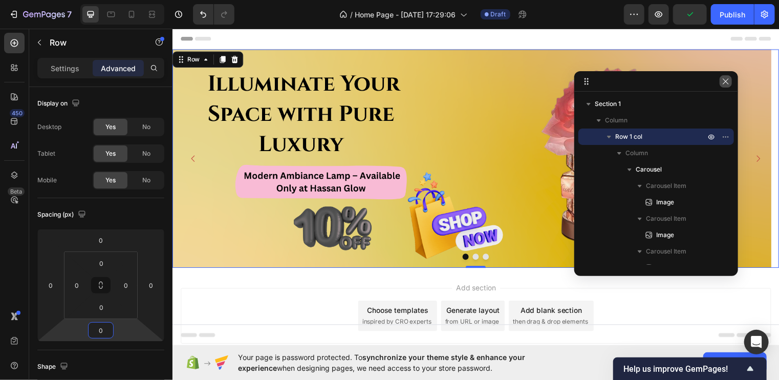
type input "0"
click at [725, 82] on icon "button" at bounding box center [726, 81] width 8 height 8
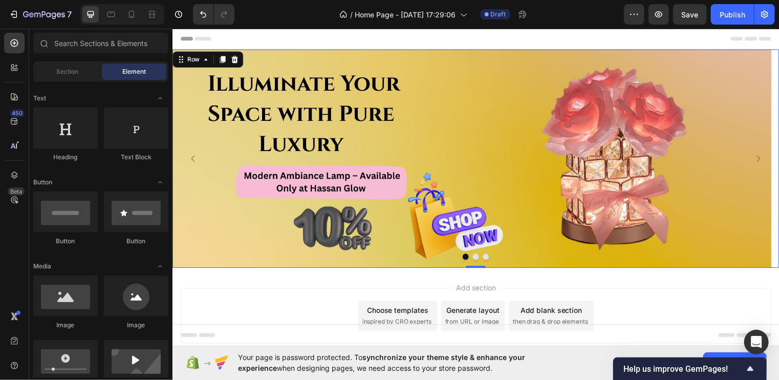
click at [415, 311] on div "Choose templates" at bounding box center [400, 313] width 62 height 11
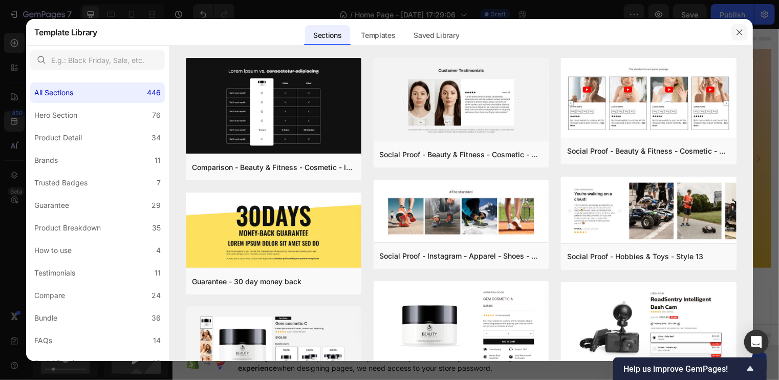
click at [739, 27] on button "button" at bounding box center [740, 32] width 16 height 16
